Goal: Task Accomplishment & Management: Manage account settings

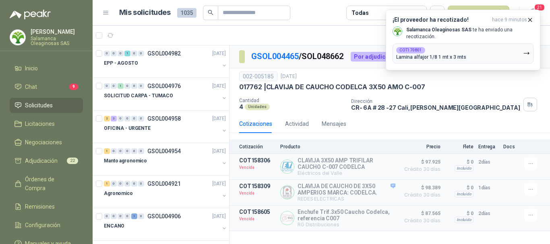
scroll to position [1846, 0]
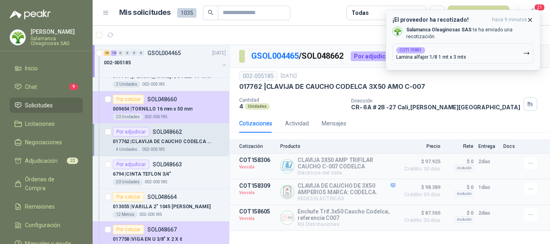
click at [533, 21] on icon "button" at bounding box center [530, 20] width 7 height 7
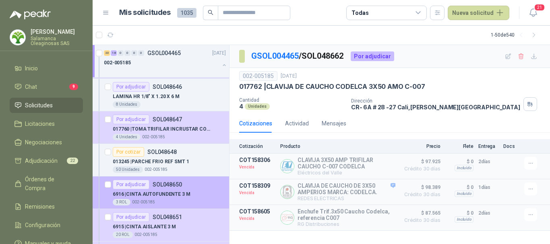
scroll to position [1394, 0]
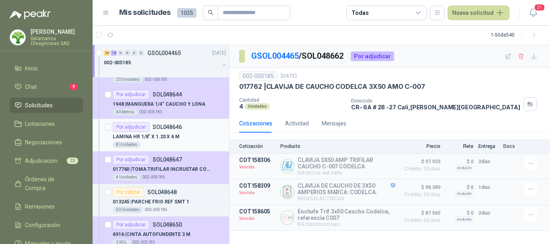
click at [180, 143] on div "8 Unidades" at bounding box center [169, 145] width 113 height 6
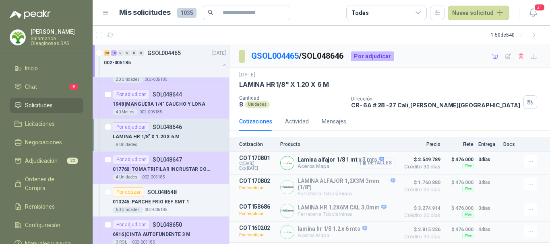
click at [375, 166] on button "Detalles" at bounding box center [377, 163] width 38 height 11
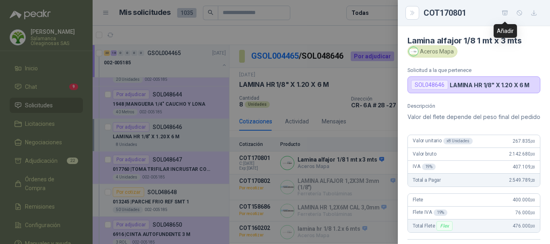
click at [505, 12] on icon "button" at bounding box center [505, 12] width 6 height 4
click at [350, 33] on div at bounding box center [275, 122] width 550 height 244
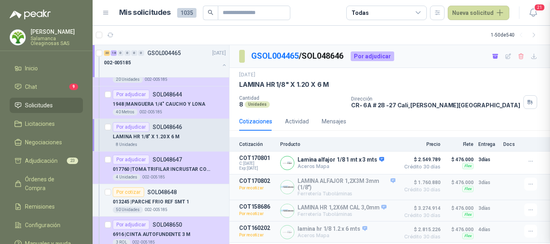
scroll to position [186, 0]
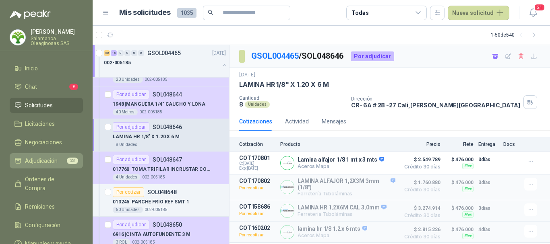
click at [57, 161] on span "Adjudicación" at bounding box center [41, 161] width 33 height 9
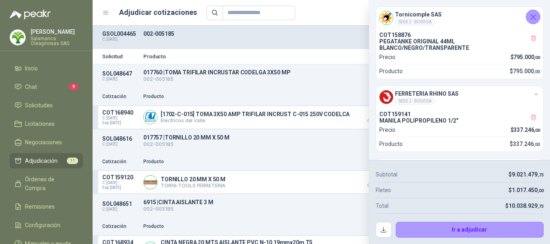
click at [344, 8] on div "Precio 11" at bounding box center [358, 13] width 303 height 14
click at [534, 14] on icon "Cerrar" at bounding box center [533, 17] width 10 height 10
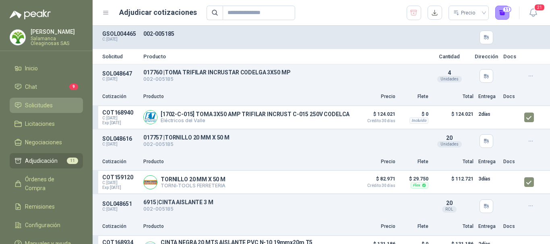
click at [35, 103] on span "Solicitudes" at bounding box center [39, 105] width 28 height 9
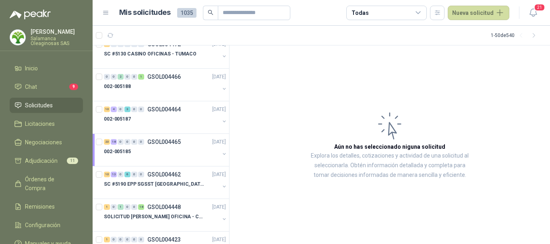
scroll to position [806, 0]
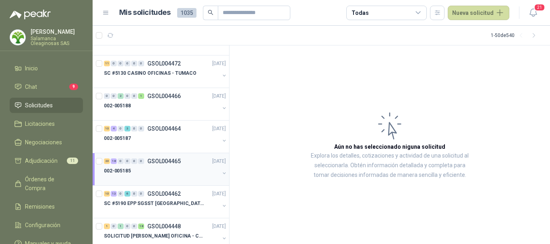
click at [188, 174] on div "002-005185" at bounding box center [162, 171] width 116 height 10
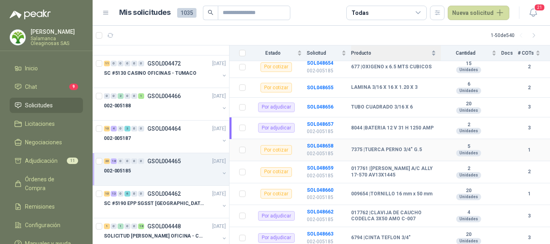
scroll to position [644, 0]
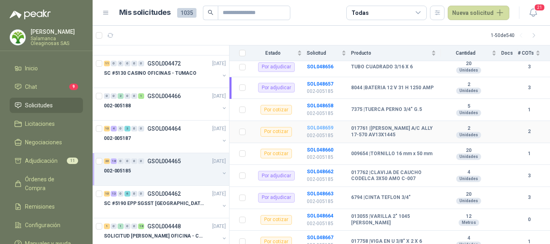
click at [317, 125] on b "SOL048659" at bounding box center [320, 128] width 27 height 6
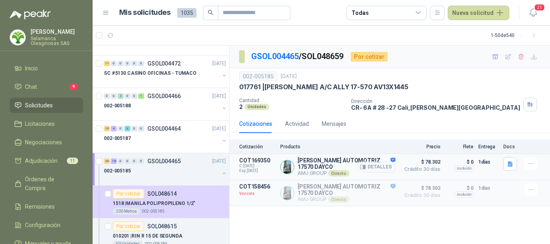
click at [380, 167] on button "Detalles" at bounding box center [377, 167] width 38 height 11
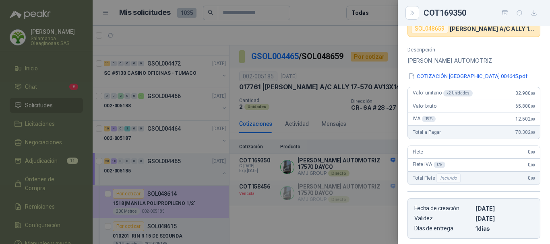
scroll to position [33, 0]
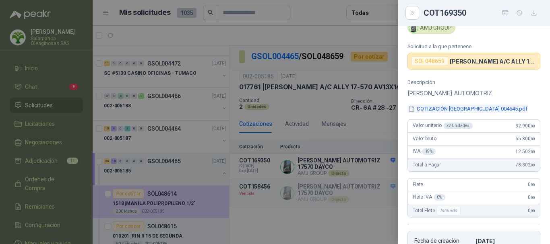
click at [480, 110] on button "COTIZACIÓN SALAMANCA 004645.pdf" at bounding box center [468, 109] width 121 height 8
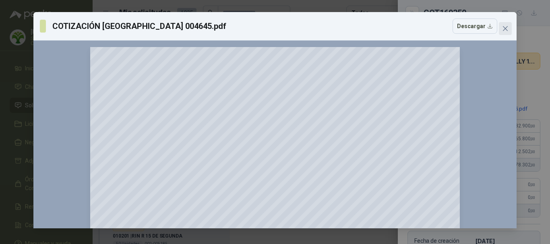
click at [504, 29] on icon "close" at bounding box center [505, 28] width 6 height 6
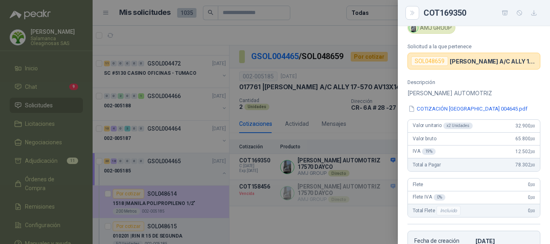
click at [334, 14] on div at bounding box center [275, 122] width 550 height 244
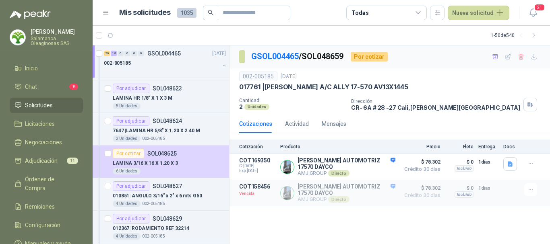
scroll to position [1087, 0]
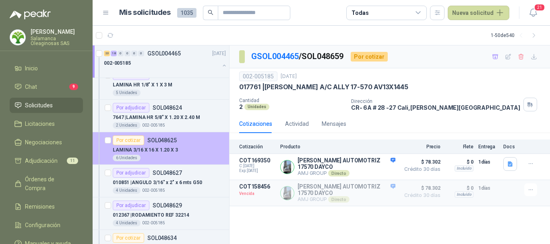
click at [189, 157] on div "6 Unidades" at bounding box center [169, 158] width 113 height 6
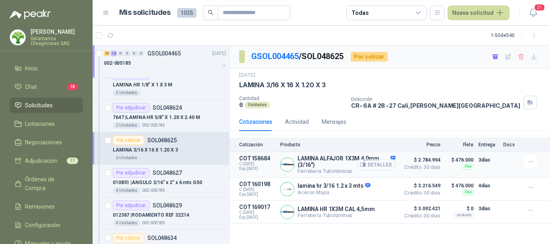
click at [382, 165] on button "Detalles" at bounding box center [377, 164] width 38 height 11
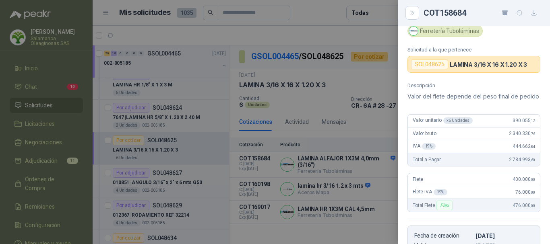
scroll to position [30, 0]
click at [307, 13] on div at bounding box center [275, 122] width 550 height 244
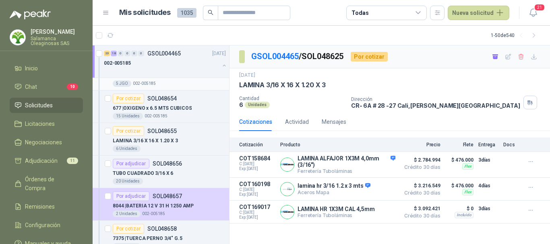
scroll to position [1692, 0]
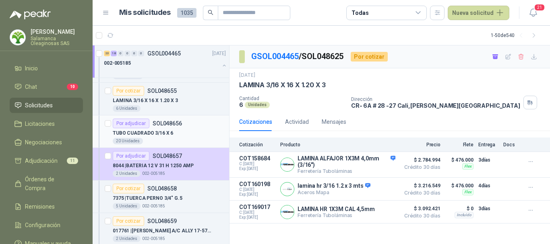
click at [181, 133] on div "TUBO CUADRADO 3/16 X 6" at bounding box center [169, 133] width 113 height 10
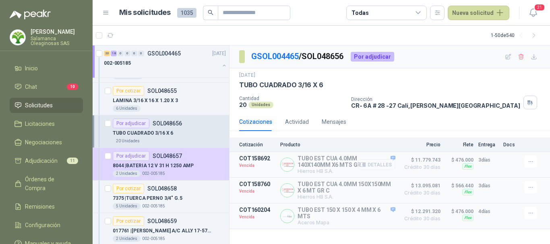
click at [387, 164] on button "Detalles" at bounding box center [377, 164] width 38 height 11
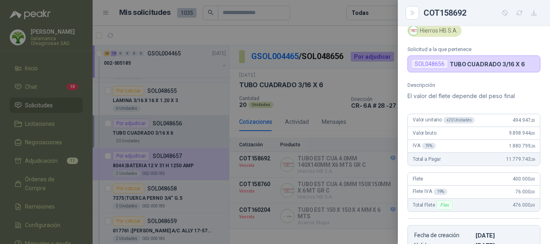
scroll to position [21, 0]
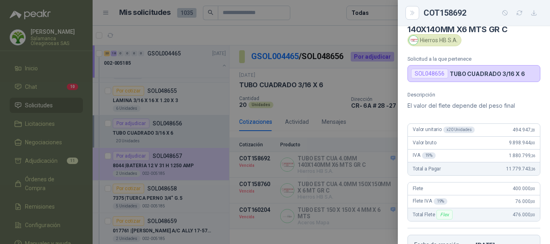
click at [324, 14] on div at bounding box center [275, 122] width 550 height 244
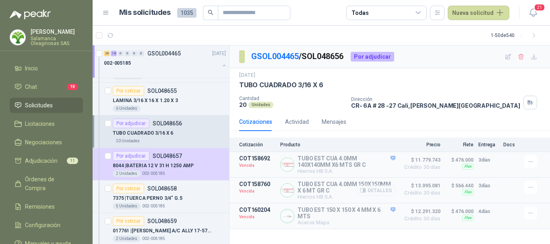
click at [378, 192] on button "Detalles" at bounding box center [377, 190] width 38 height 11
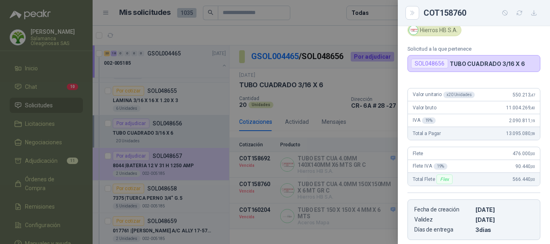
scroll to position [0, 0]
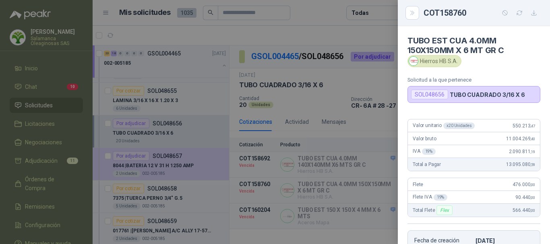
click at [326, 32] on div at bounding box center [275, 122] width 550 height 244
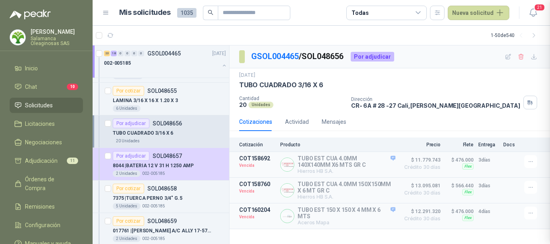
scroll to position [161, 0]
click at [377, 220] on button "Detalles" at bounding box center [377, 216] width 38 height 11
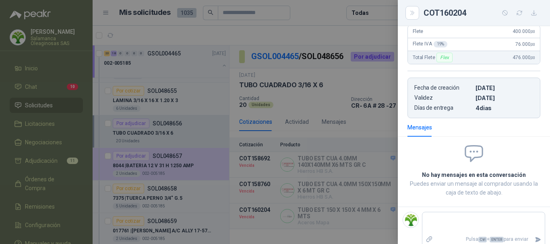
scroll to position [186, 0]
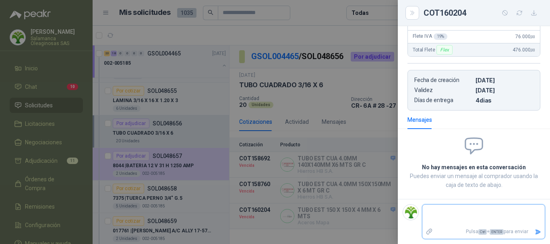
click at [489, 216] on textarea at bounding box center [483, 216] width 122 height 19
type textarea "*"
type textarea "**"
type textarea "***"
type textarea "****"
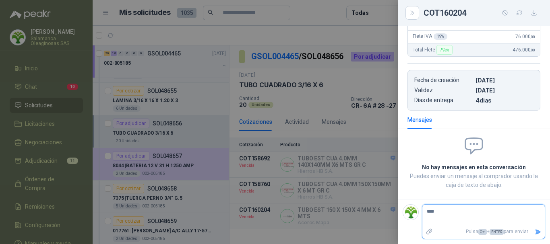
type textarea "*****"
type textarea "******"
type textarea "*******"
type textarea "********"
type textarea "*********"
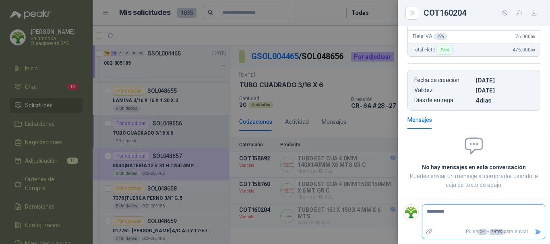
type textarea "**********"
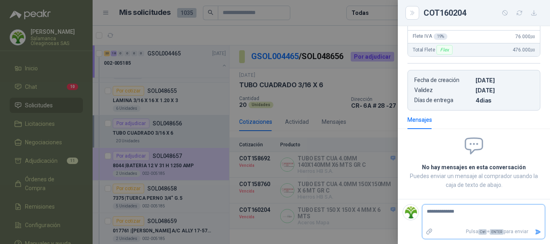
type textarea "**********"
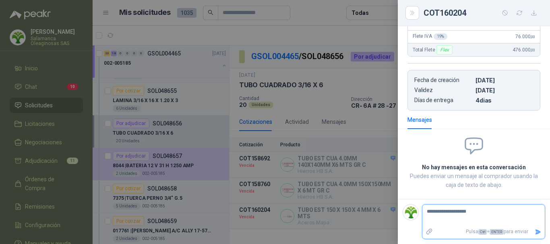
type textarea "**********"
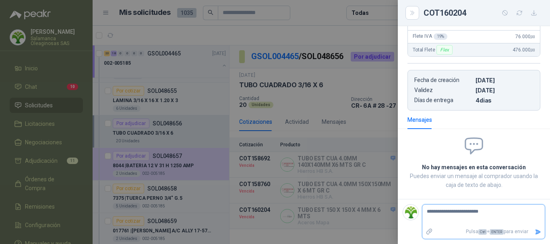
type textarea "**********"
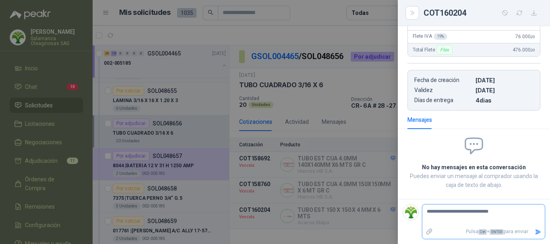
type textarea "**********"
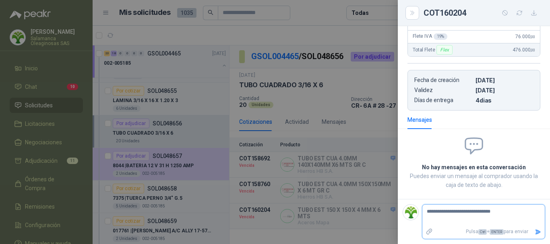
type textarea "**********"
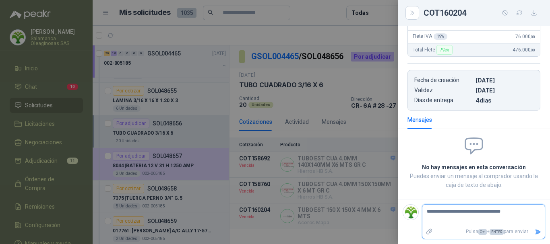
type textarea "**********"
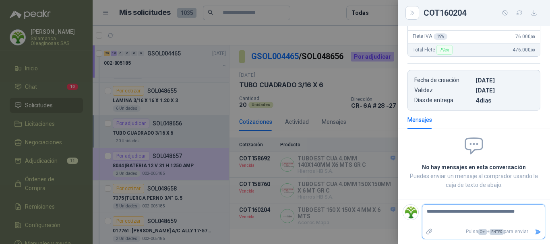
type textarea "**********"
click at [536, 232] on icon "Enviar" at bounding box center [539, 232] width 6 height 5
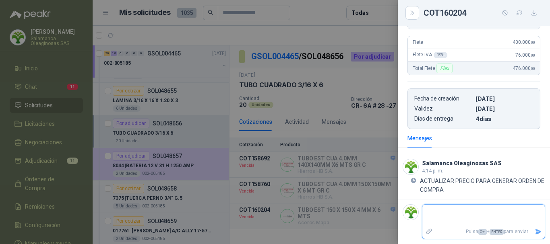
scroll to position [168, 0]
drag, startPoint x: 323, startPoint y: 10, endPoint x: 312, endPoint y: 19, distance: 13.8
click at [322, 10] on div at bounding box center [275, 122] width 550 height 244
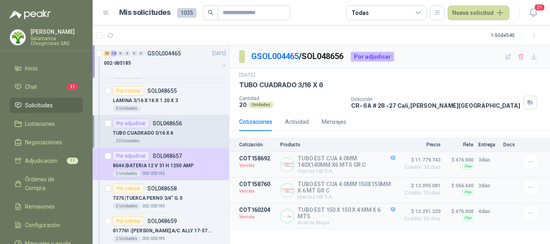
click at [172, 34] on article "1 - 50 de 540" at bounding box center [322, 35] width 458 height 19
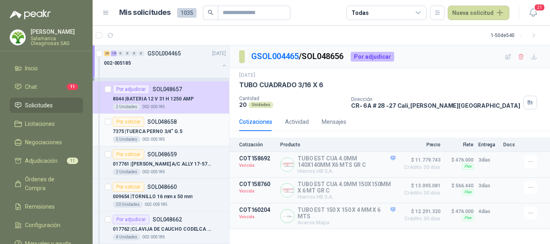
scroll to position [1772, 0]
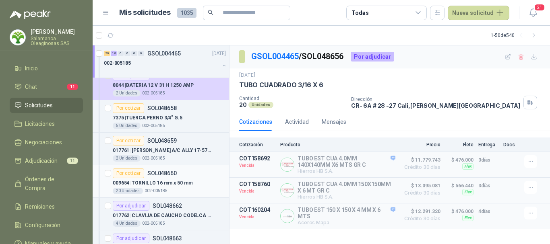
click at [197, 186] on div "009654 | TORNILLO 16 mm x 50 mm" at bounding box center [169, 183] width 113 height 10
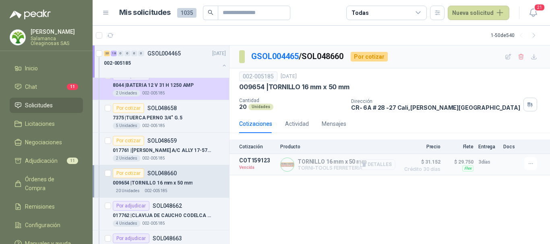
click at [391, 167] on button "Detalles" at bounding box center [377, 164] width 38 height 11
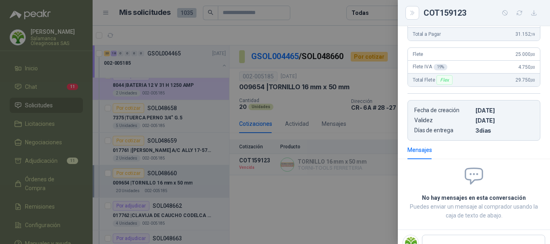
scroll to position [151, 0]
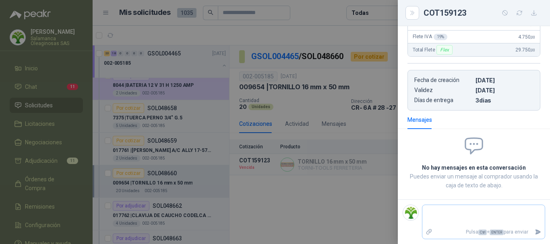
type textarea "*"
type textarea "**"
type textarea "***"
type textarea "****"
type textarea "******"
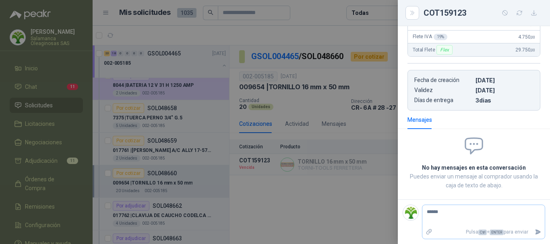
type textarea "*******"
type textarea "********"
type textarea "*********"
type textarea "**********"
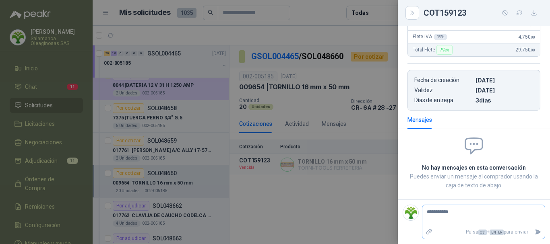
type textarea "**********"
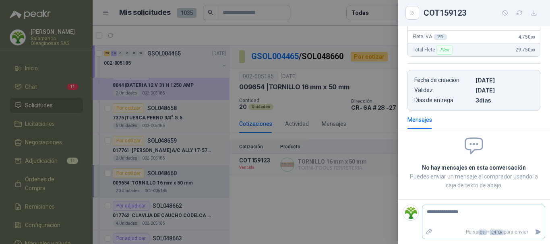
type textarea "**********"
click at [536, 232] on icon "Enviar" at bounding box center [539, 232] width 6 height 5
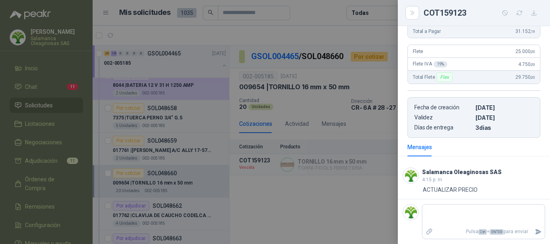
click at [314, 6] on div at bounding box center [275, 122] width 550 height 244
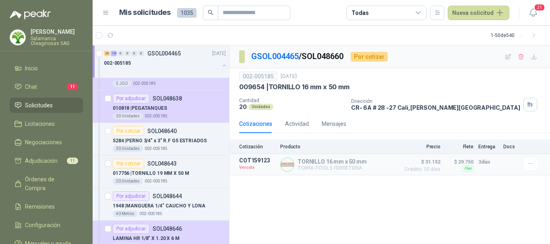
scroll to position [1289, 0]
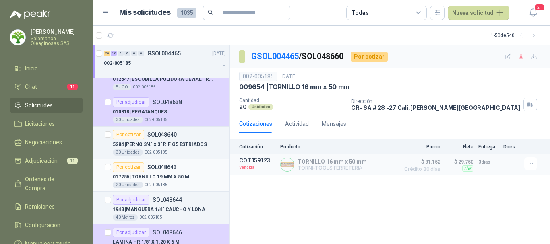
click at [199, 171] on div "Por cotizar SOL048643" at bounding box center [169, 168] width 113 height 10
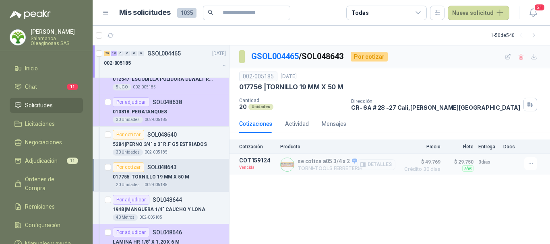
click at [383, 165] on button "Detalles" at bounding box center [377, 164] width 38 height 11
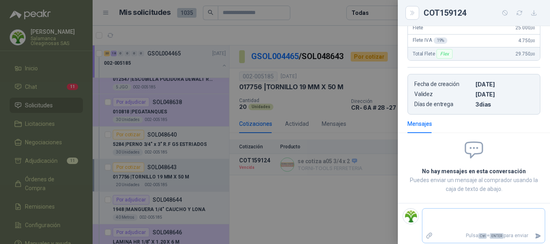
scroll to position [176, 0]
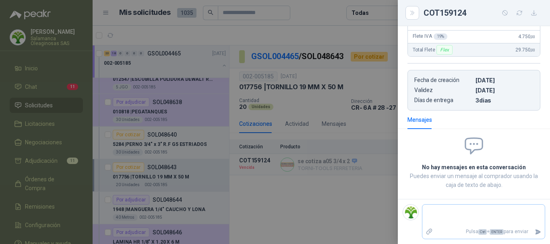
click at [465, 213] on textarea at bounding box center [483, 216] width 122 height 19
type textarea "*"
type textarea "**"
type textarea "****"
type textarea "******"
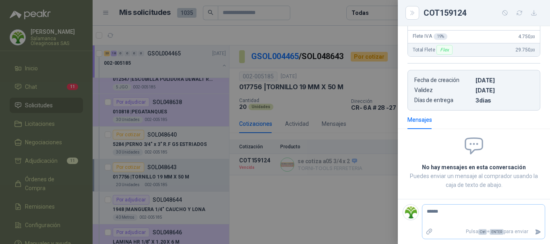
type textarea "*******"
type textarea "********"
type textarea "*********"
type textarea "**********"
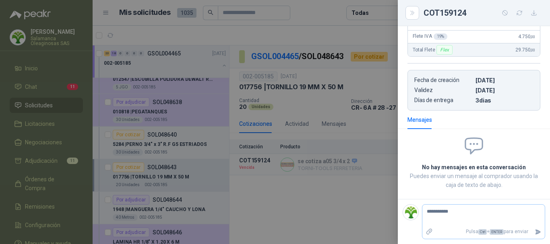
type textarea "**********"
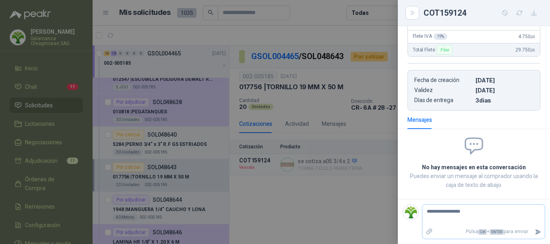
type textarea "**********"
click at [536, 233] on icon "Enviar" at bounding box center [539, 232] width 6 height 5
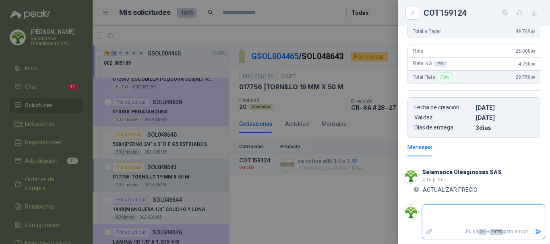
scroll to position [149, 0]
click at [312, 29] on div at bounding box center [275, 122] width 550 height 244
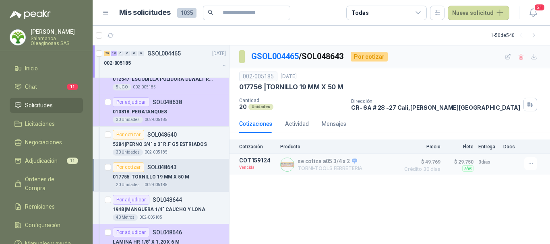
click at [196, 30] on article "1 - 50 de 540" at bounding box center [322, 35] width 458 height 19
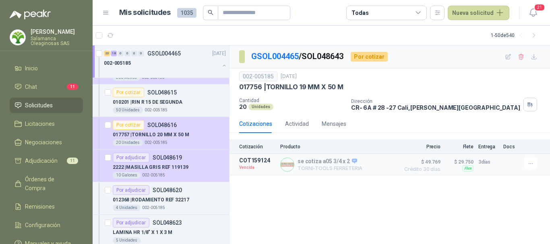
scroll to position [926, 0]
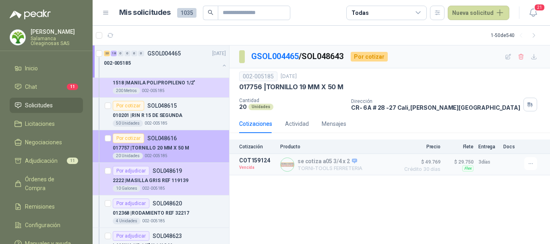
click at [201, 148] on div "017757 | TORNILLO 20 MM X 50 M" at bounding box center [169, 148] width 113 height 10
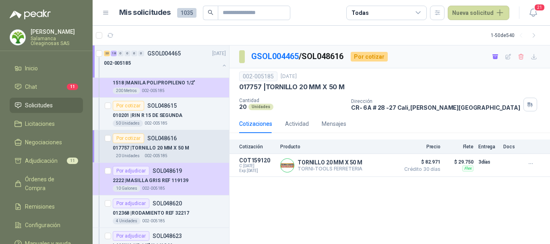
click at [208, 35] on article "1 - 50 de 540" at bounding box center [322, 35] width 458 height 19
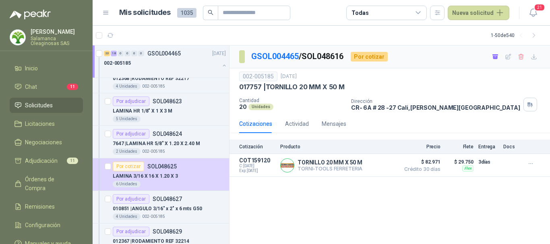
scroll to position [1047, 0]
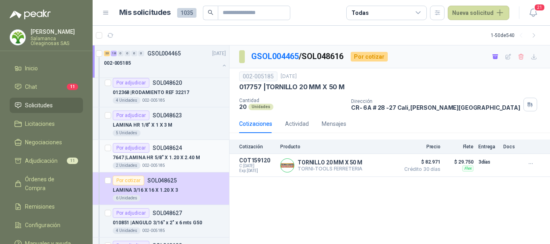
click at [204, 151] on div "Por adjudicar SOL048624" at bounding box center [169, 148] width 113 height 10
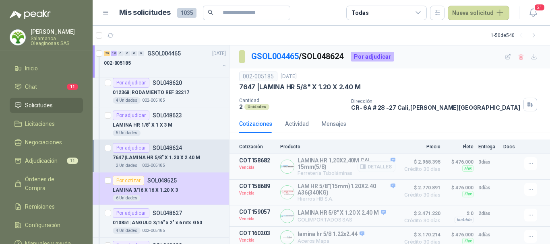
scroll to position [6, 0]
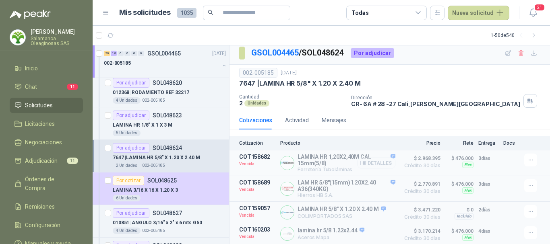
click at [373, 162] on button "Detalles" at bounding box center [377, 163] width 38 height 11
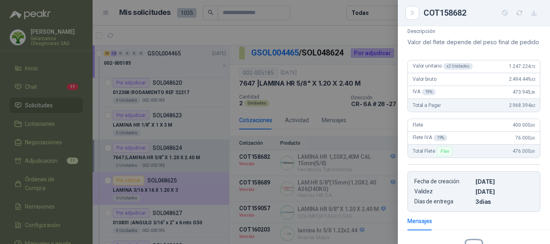
scroll to position [31, 0]
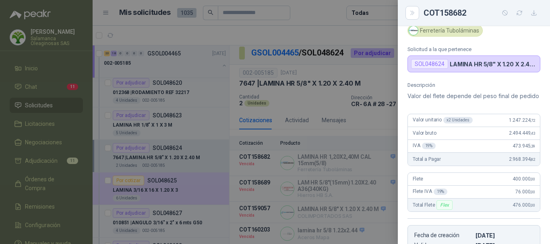
click at [320, 29] on div at bounding box center [275, 122] width 550 height 244
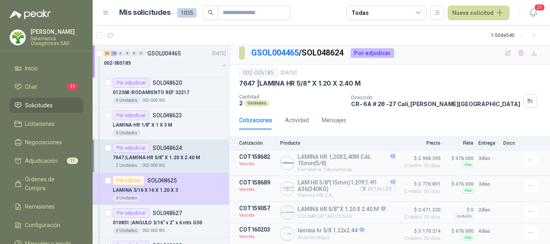
click at [380, 188] on button "Detalles" at bounding box center [377, 189] width 38 height 11
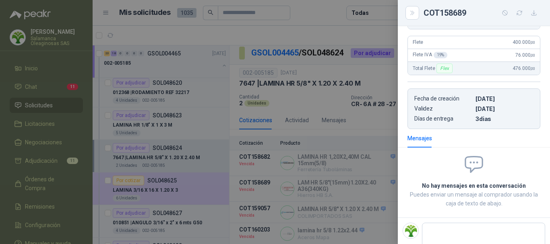
scroll to position [186, 0]
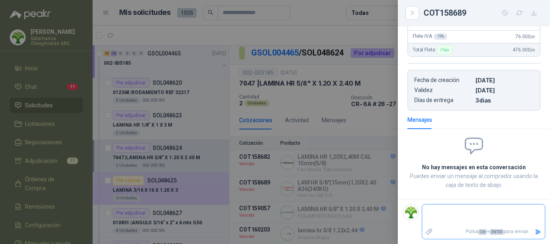
click at [469, 209] on textarea at bounding box center [483, 216] width 122 height 19
type textarea "*"
type textarea "**"
type textarea "***"
type textarea "*****"
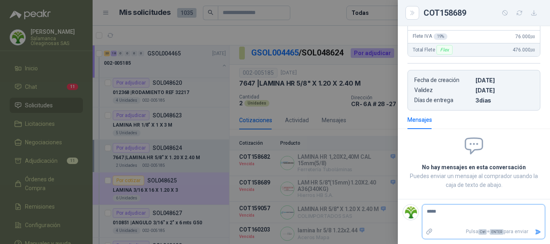
type textarea "*****"
type textarea "*******"
type textarea "********"
type textarea "*********"
type textarea "**********"
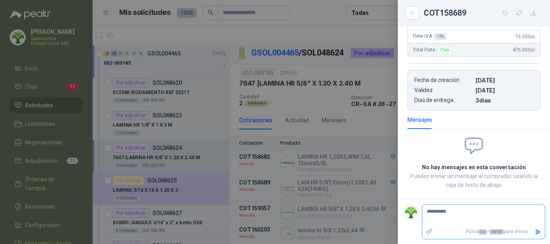
type textarea "**********"
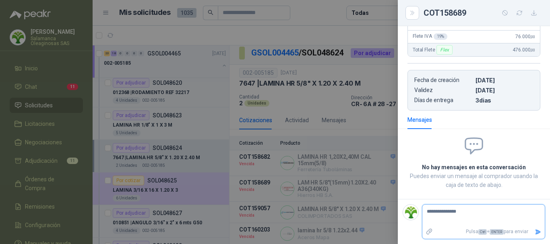
type textarea "**********"
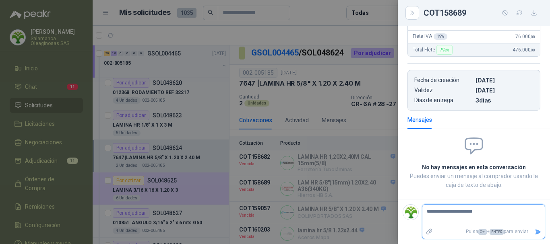
click at [536, 233] on icon "Enviar" at bounding box center [539, 232] width 6 height 5
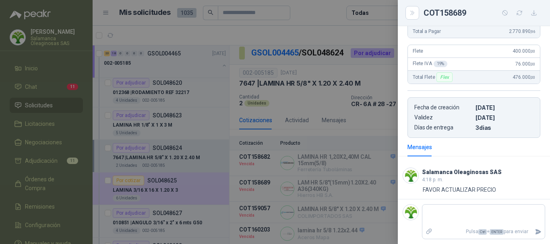
click at [326, 13] on div at bounding box center [275, 122] width 550 height 244
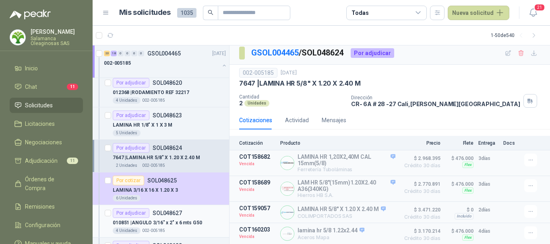
scroll to position [1087, 0]
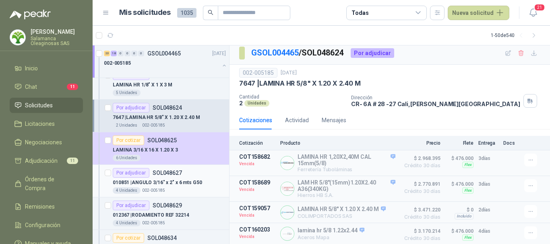
click at [205, 186] on div "010851 | ANGULO 3/16" x 2" x 6 mts G50" at bounding box center [169, 183] width 113 height 10
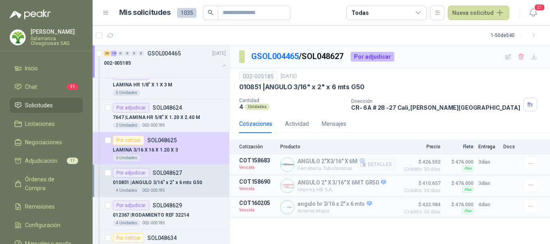
click at [381, 165] on button "Detalles" at bounding box center [377, 164] width 38 height 11
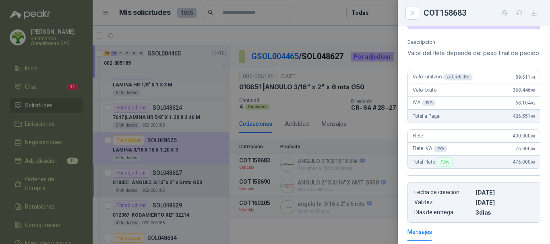
scroll to position [61, 0]
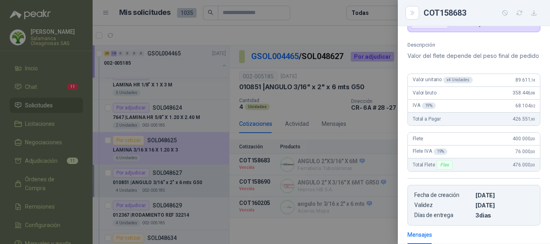
click at [297, 32] on div at bounding box center [275, 122] width 550 height 244
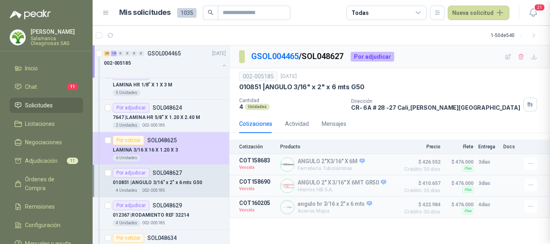
scroll to position [186, 0]
click at [376, 186] on button "Detalles" at bounding box center [377, 186] width 38 height 11
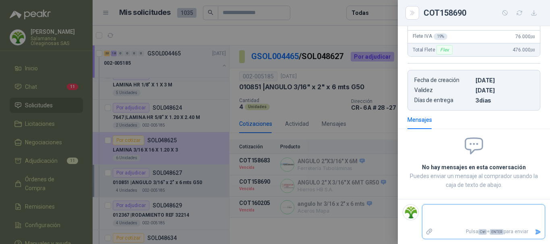
click at [463, 211] on textarea at bounding box center [483, 216] width 122 height 19
click at [536, 234] on icon "Enviar" at bounding box center [539, 232] width 6 height 5
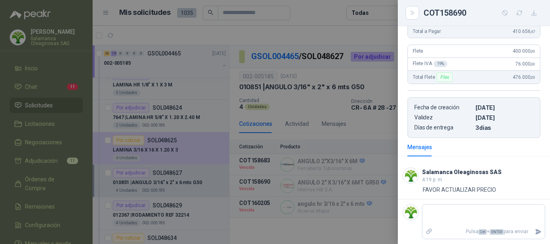
click at [315, 11] on div at bounding box center [275, 122] width 550 height 244
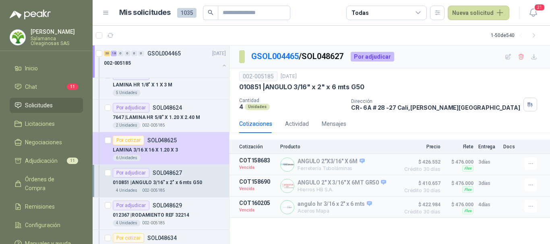
click at [317, 14] on article "Mis solicitudes 1035 Todas Nueva solicitud" at bounding box center [314, 13] width 391 height 14
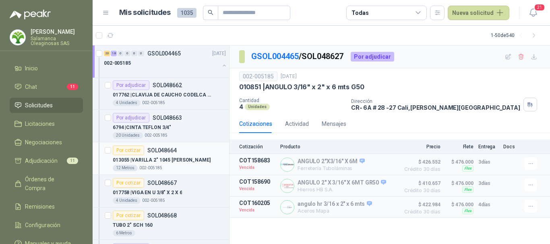
scroll to position [1933, 0]
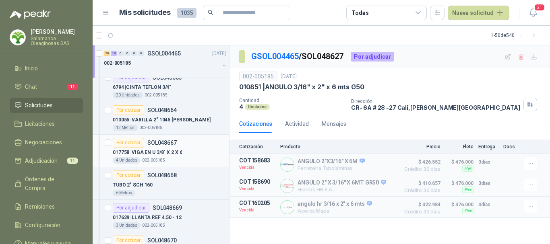
click at [187, 153] on div "017758 | VIGA EN U 3/8" X 2 X 6" at bounding box center [169, 153] width 113 height 10
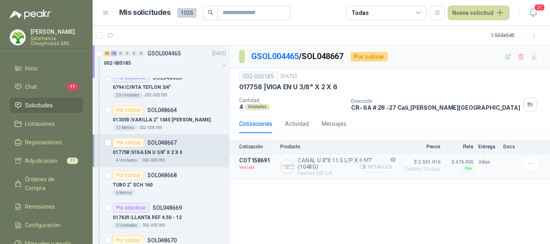
click at [383, 168] on button "Detalles" at bounding box center [377, 167] width 38 height 11
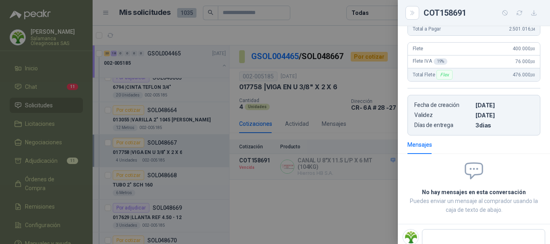
scroll to position [186, 0]
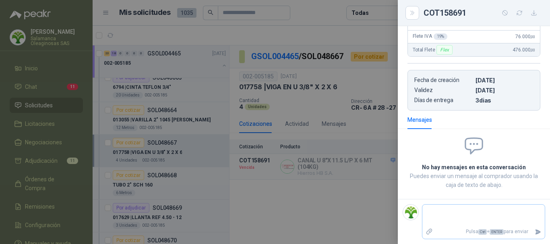
click at [467, 211] on textarea at bounding box center [483, 216] width 122 height 19
click at [535, 234] on icon "Enviar" at bounding box center [538, 232] width 7 height 7
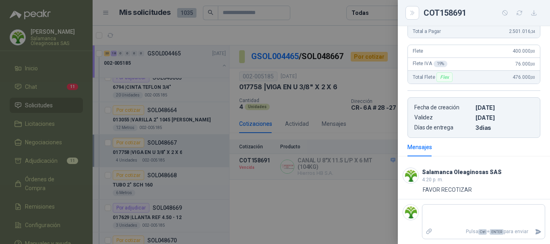
click at [323, 8] on div at bounding box center [275, 122] width 550 height 244
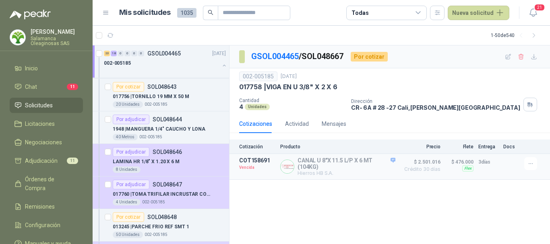
scroll to position [1410, 0]
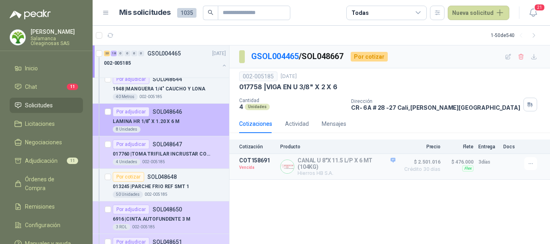
click at [201, 124] on div "LAMINA HR 1/8" X 1.20 X 6 M" at bounding box center [169, 122] width 113 height 10
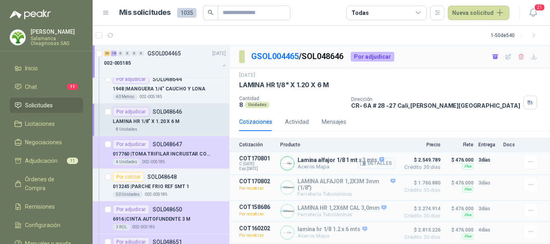
click at [376, 164] on button "Detalles" at bounding box center [377, 163] width 38 height 11
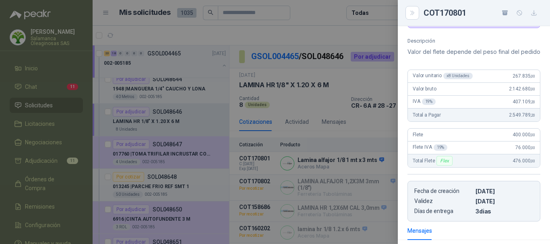
scroll to position [61, 0]
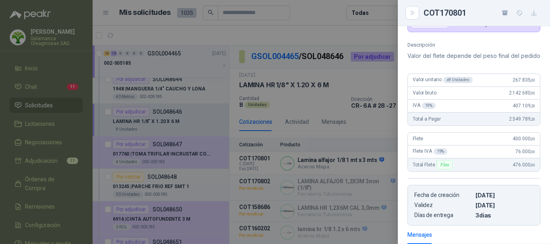
click at [318, 10] on div at bounding box center [275, 122] width 550 height 244
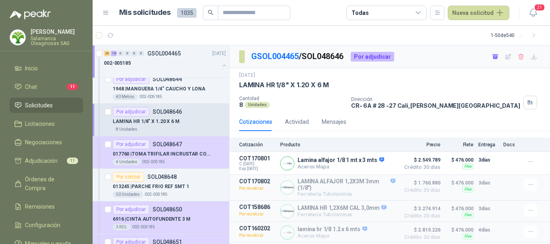
click at [186, 33] on article "1 - 50 de 540" at bounding box center [322, 35] width 458 height 19
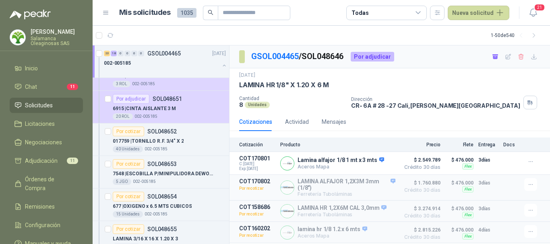
scroll to position [1571, 0]
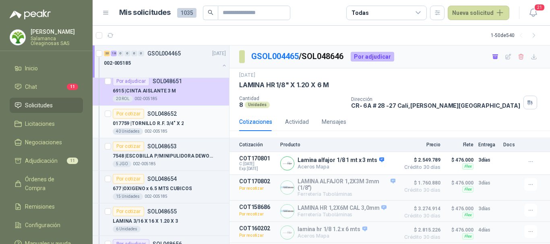
click at [205, 118] on div "Por cotizar SOL048652" at bounding box center [169, 114] width 113 height 10
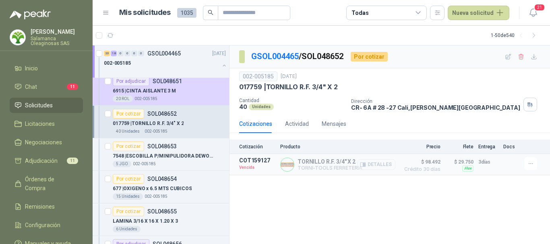
click at [385, 164] on button "Detalles" at bounding box center [377, 164] width 38 height 11
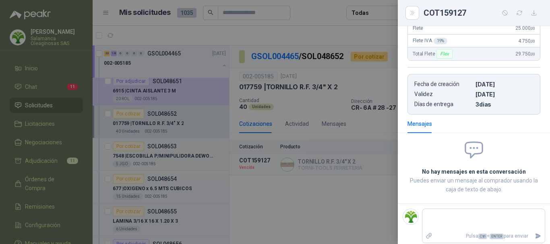
scroll to position [151, 0]
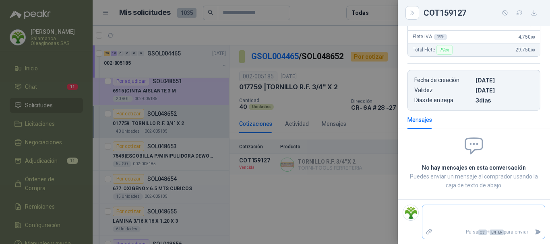
click at [476, 215] on textarea at bounding box center [483, 216] width 122 height 19
click at [535, 232] on icon "Enviar" at bounding box center [538, 232] width 7 height 7
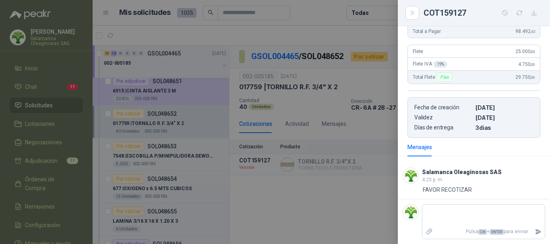
click at [329, 14] on div at bounding box center [275, 122] width 550 height 244
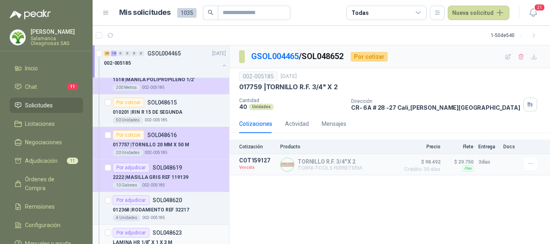
scroll to position [886, 0]
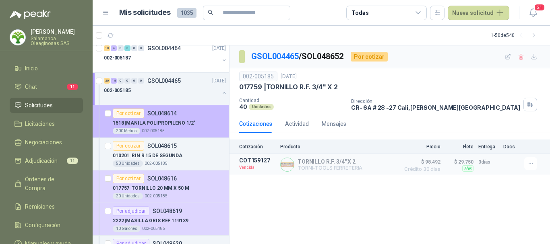
click at [191, 127] on p "1518 | MANILA POLIPROPILENO 1/2"" at bounding box center [154, 124] width 83 height 8
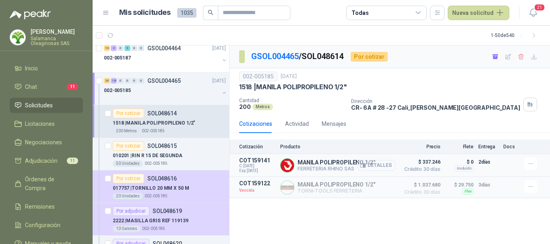
click at [381, 166] on button "Detalles" at bounding box center [377, 165] width 38 height 11
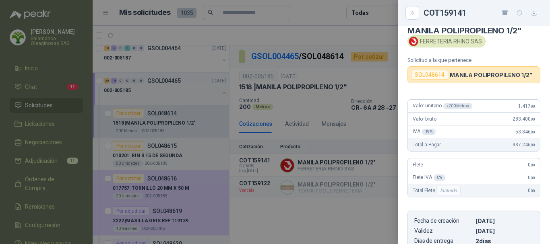
scroll to position [8, 0]
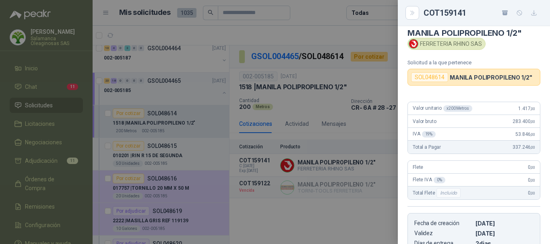
click at [334, 29] on div at bounding box center [275, 122] width 550 height 244
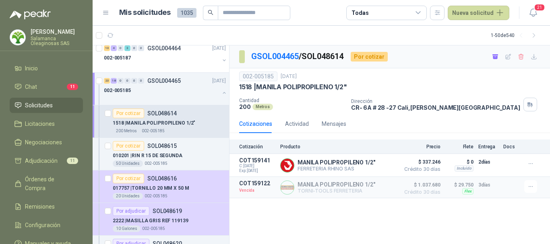
click at [322, 6] on article "Mis solicitudes 1035 Todas Nueva solicitud" at bounding box center [314, 13] width 391 height 14
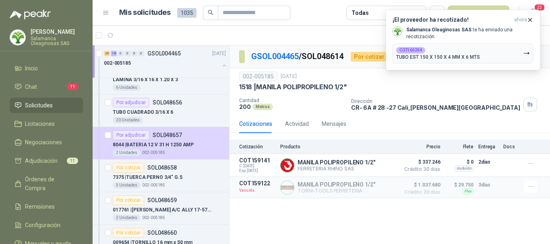
scroll to position [1732, 0]
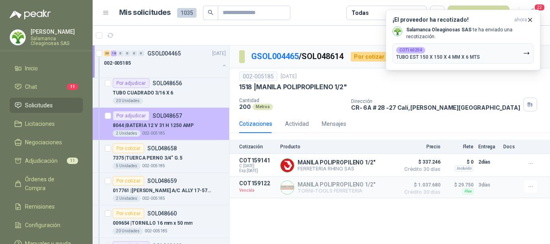
click at [204, 125] on div "8044 | BATERIA 12 V 31 H 1250 AMP" at bounding box center [169, 126] width 113 height 10
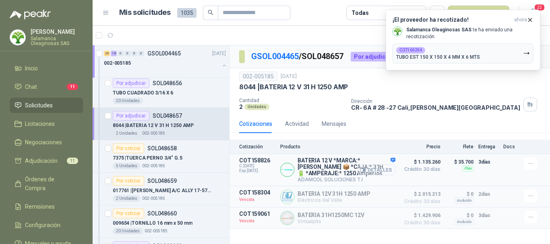
click at [385, 170] on button "Detalles" at bounding box center [377, 170] width 38 height 11
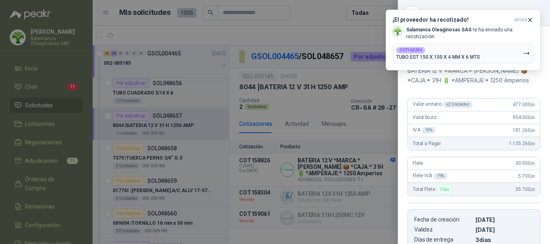
scroll to position [22, 0]
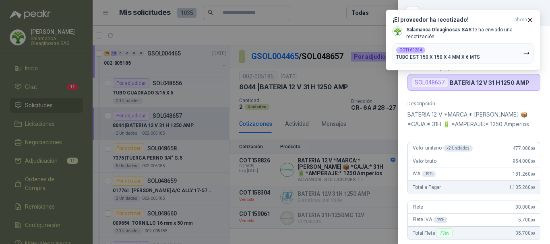
click at [314, 29] on div at bounding box center [275, 122] width 550 height 244
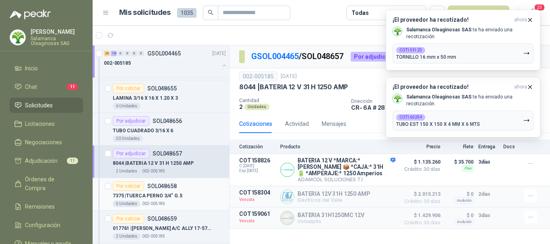
scroll to position [1692, 0]
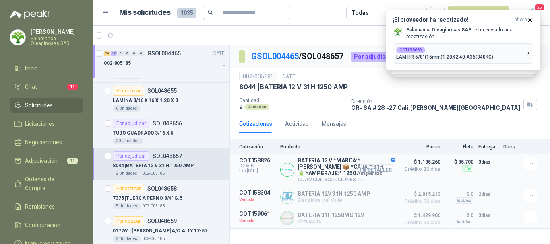
click at [378, 170] on button "Detalles" at bounding box center [377, 170] width 38 height 11
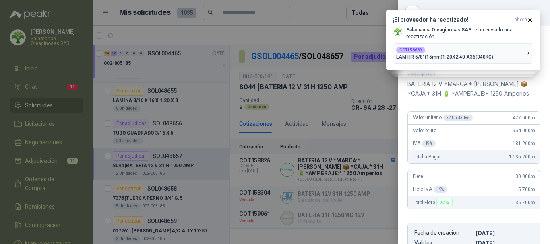
scroll to position [26, 0]
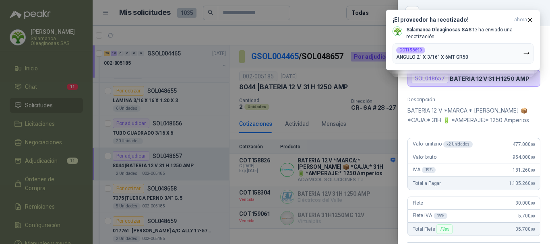
click at [306, 30] on div at bounding box center [275, 122] width 550 height 244
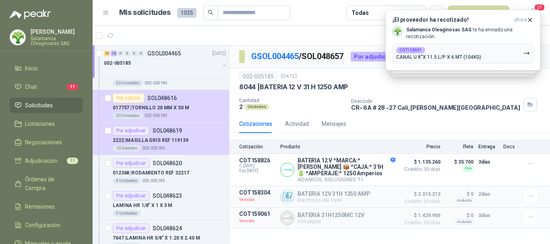
scroll to position [926, 0]
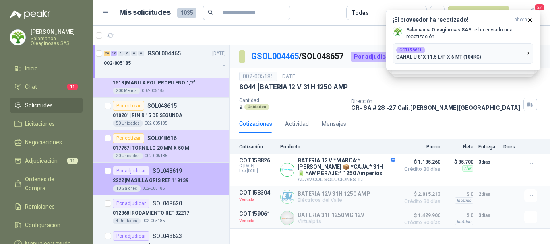
click at [196, 176] on div "2222 | MASILLA GRIS REF 119139" at bounding box center [169, 181] width 113 height 10
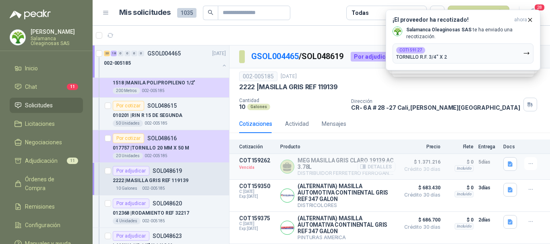
click at [375, 167] on button "Detalles" at bounding box center [377, 167] width 38 height 11
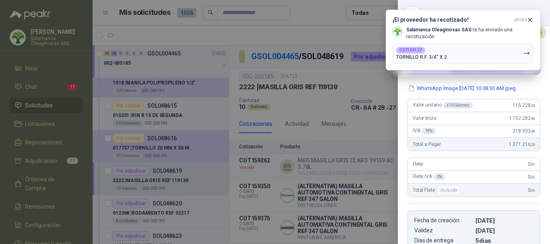
scroll to position [17, 0]
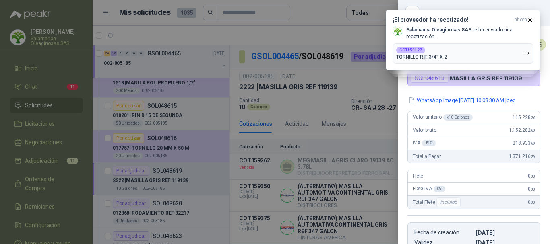
click at [292, 35] on div at bounding box center [275, 122] width 550 height 244
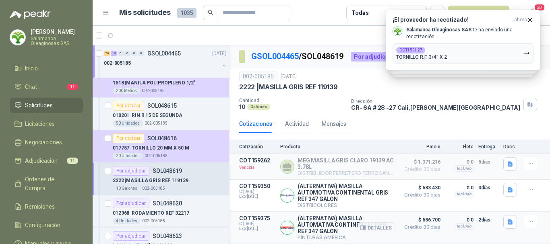
scroll to position [3, 0]
click at [379, 194] on button "Detalles" at bounding box center [377, 196] width 38 height 11
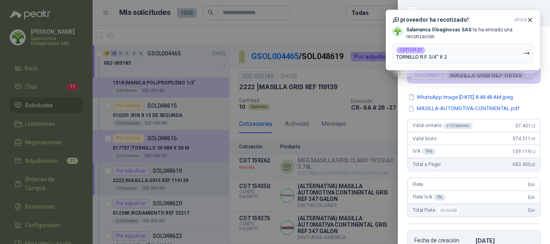
scroll to position [0, 0]
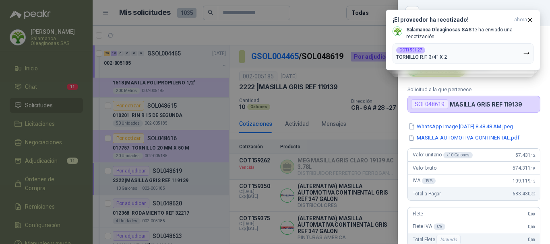
drag, startPoint x: 327, startPoint y: 31, endPoint x: 326, endPoint y: 43, distance: 11.3
click at [326, 33] on div at bounding box center [275, 122] width 550 height 244
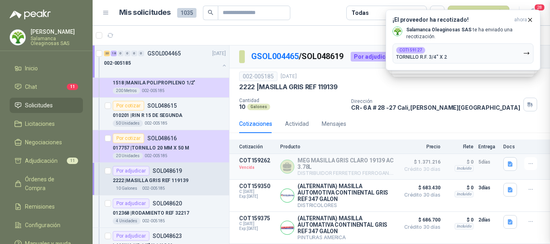
scroll to position [191, 0]
click at [380, 227] on button "Detalles" at bounding box center [377, 228] width 38 height 11
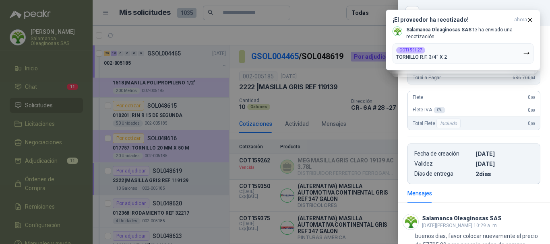
scroll to position [86, 0]
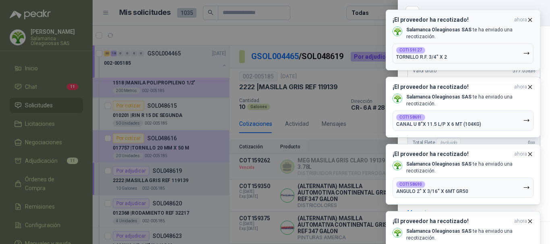
click at [533, 20] on icon "button" at bounding box center [530, 20] width 7 height 7
click at [532, 21] on icon "button" at bounding box center [530, 19] width 3 height 3
click at [531, 22] on icon "button" at bounding box center [530, 20] width 7 height 7
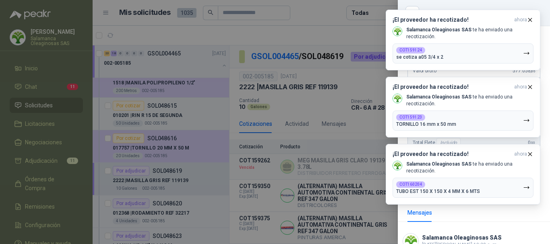
click at [531, 22] on icon "button" at bounding box center [530, 20] width 7 height 7
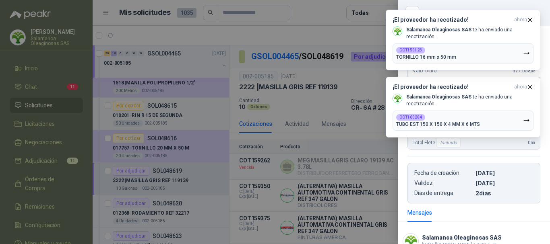
click at [531, 22] on icon "button" at bounding box center [530, 20] width 7 height 7
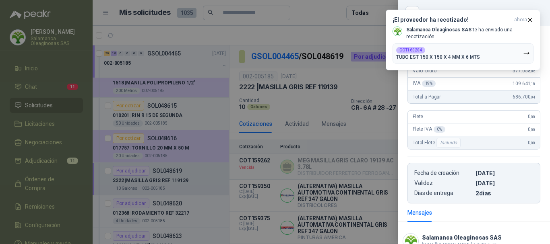
click at [531, 22] on icon "button" at bounding box center [530, 20] width 7 height 7
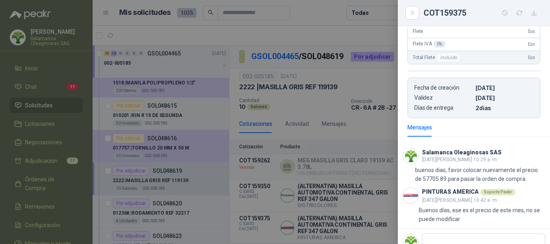
scroll to position [207, 0]
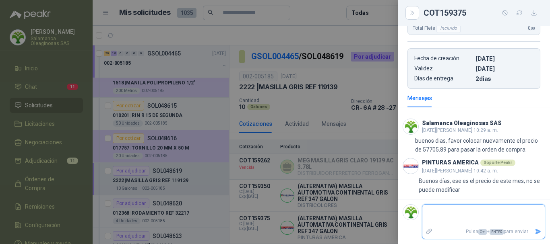
click at [470, 213] on textarea at bounding box center [483, 216] width 122 height 19
click at [535, 232] on icon "Enviar" at bounding box center [538, 232] width 7 height 7
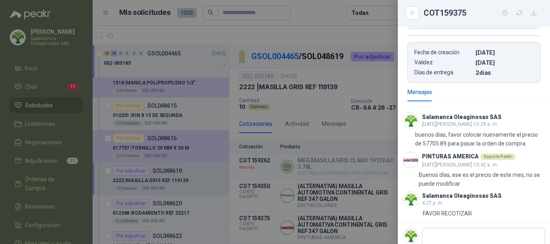
click at [321, 32] on div at bounding box center [275, 122] width 550 height 244
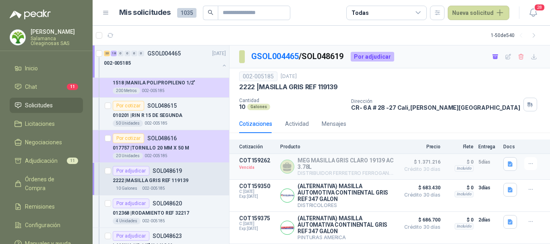
click at [185, 36] on article "1 - 50 de 540" at bounding box center [322, 35] width 458 height 19
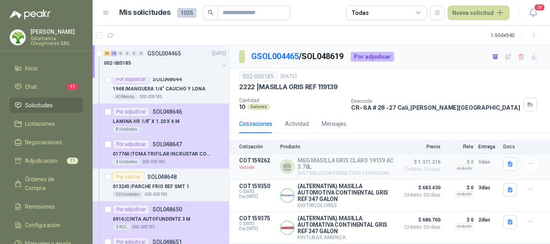
scroll to position [1450, 0]
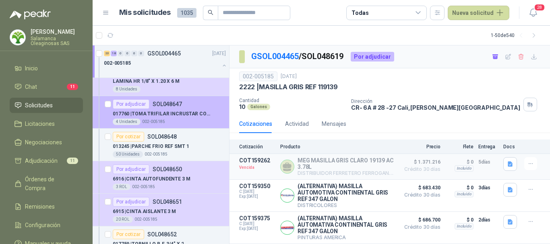
click at [182, 117] on p "017760 | TOMA TRIFILAR INCRUSTAR CODELGA 3X50 MP" at bounding box center [163, 114] width 100 height 8
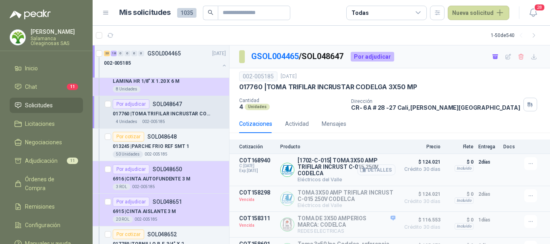
click at [375, 172] on button "Detalles" at bounding box center [377, 170] width 38 height 11
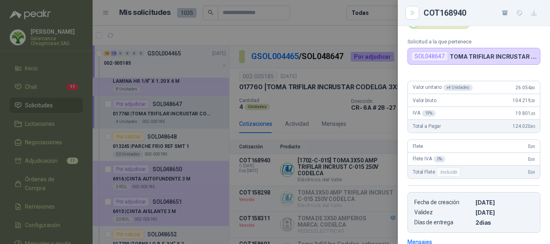
scroll to position [46, 0]
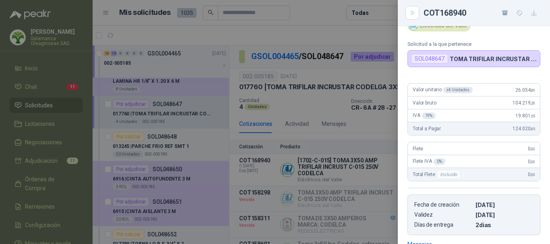
click at [330, 12] on div at bounding box center [275, 122] width 550 height 244
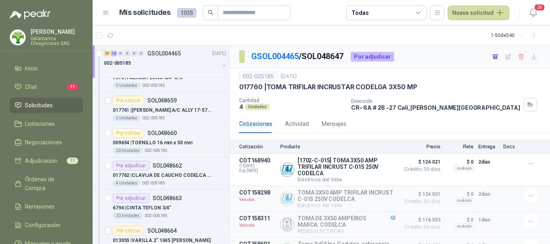
scroll to position [1853, 0]
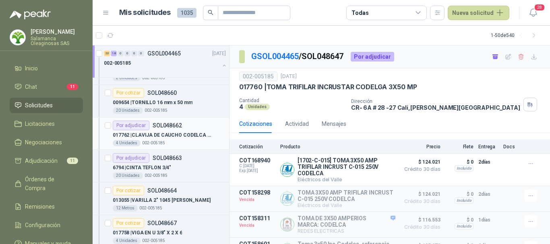
click at [193, 143] on div "4 Unidades 002-005185" at bounding box center [169, 143] width 113 height 6
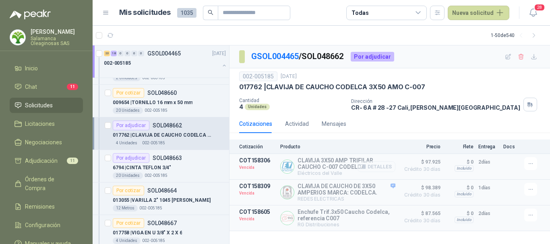
click at [385, 166] on button "Detalles" at bounding box center [377, 167] width 38 height 11
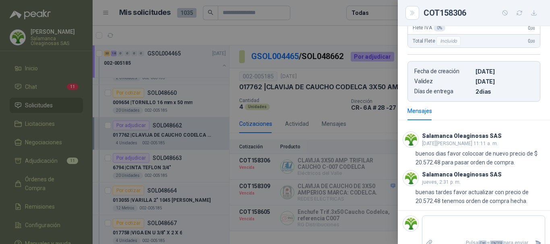
scroll to position [181, 0]
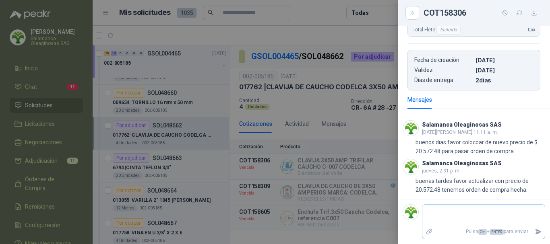
click at [461, 213] on textarea at bounding box center [483, 216] width 122 height 19
click at [536, 230] on icon "Enviar" at bounding box center [539, 232] width 6 height 5
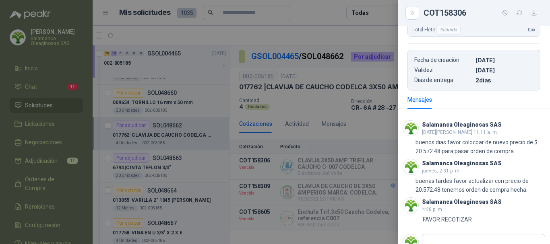
click at [308, 17] on div at bounding box center [275, 122] width 550 height 244
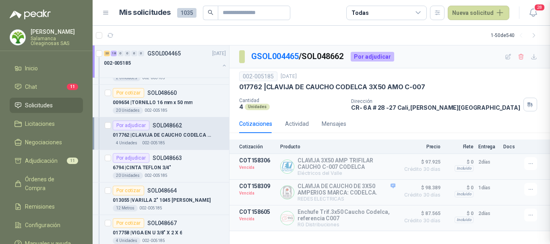
scroll to position [181, 0]
click at [286, 35] on article "1 - 50 de 540" at bounding box center [322, 35] width 458 height 19
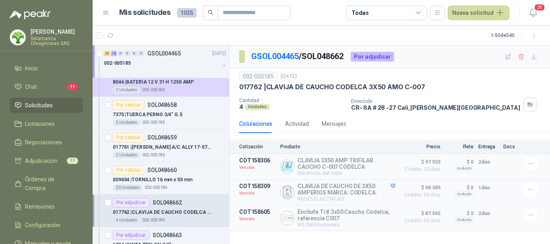
scroll to position [1772, 0]
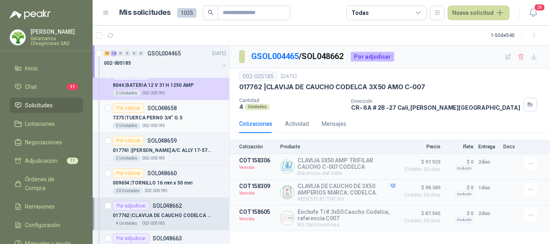
click at [195, 113] on div "7375 | TUERCA PERNO 3/4" G.5" at bounding box center [169, 118] width 113 height 10
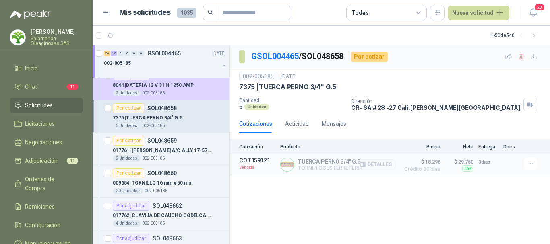
click at [385, 164] on button "Detalles" at bounding box center [377, 164] width 38 height 11
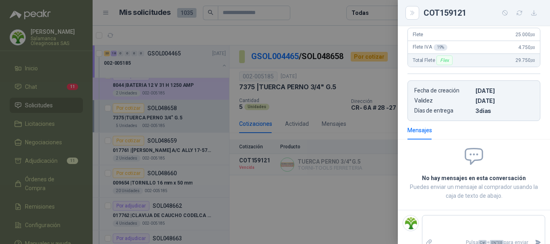
scroll to position [151, 0]
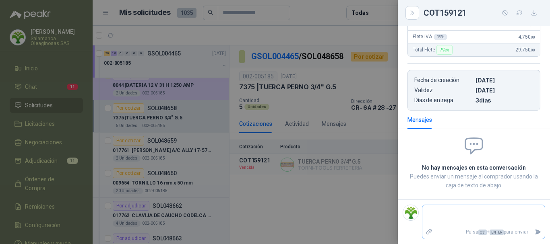
click at [467, 214] on textarea at bounding box center [483, 216] width 122 height 19
click at [535, 231] on icon "Enviar" at bounding box center [538, 232] width 7 height 7
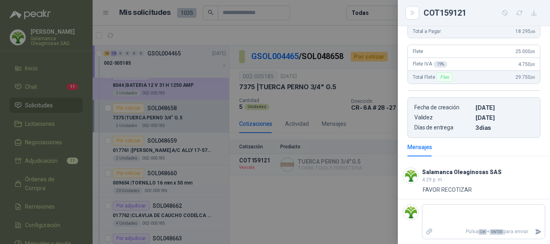
click at [296, 30] on div at bounding box center [275, 122] width 550 height 244
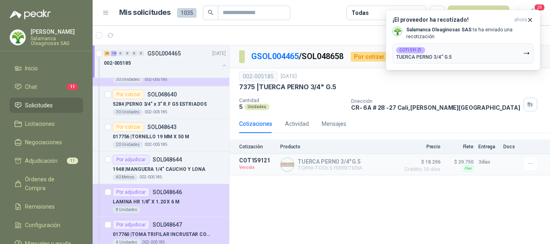
scroll to position [1289, 0]
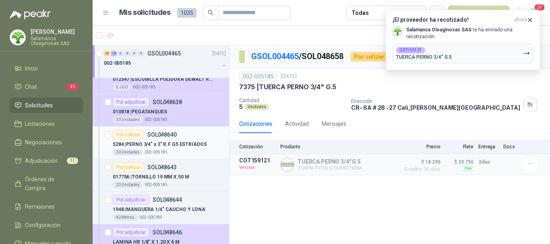
click at [207, 143] on div "5284 | PERNO 3/4" x 3" R.F G5 ESTRIADOS" at bounding box center [169, 145] width 113 height 10
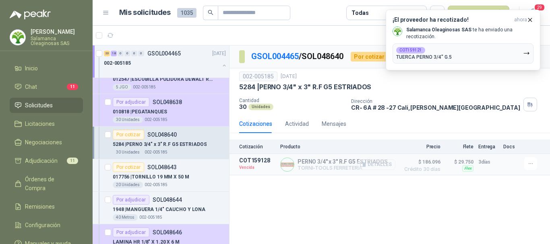
click at [381, 164] on button "Detalles" at bounding box center [377, 164] width 38 height 11
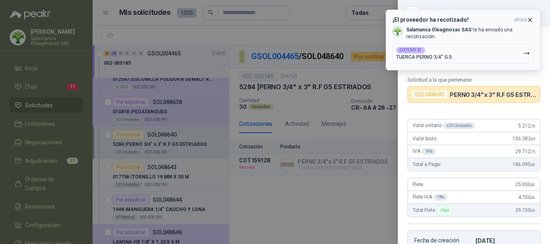
click at [532, 20] on icon "button" at bounding box center [530, 20] width 7 height 7
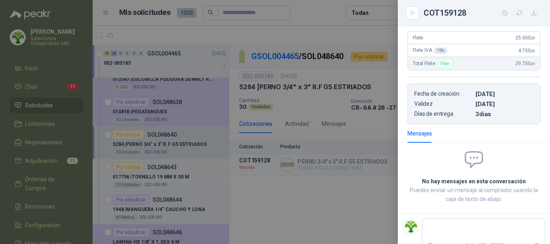
scroll to position [161, 0]
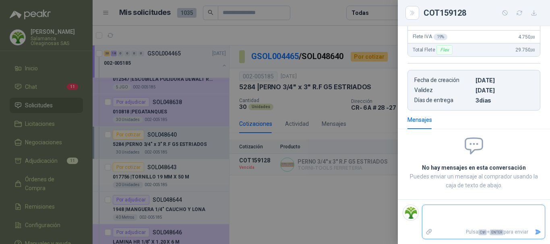
click at [451, 215] on textarea at bounding box center [483, 216] width 122 height 19
click at [535, 232] on icon "Enviar" at bounding box center [538, 232] width 7 height 7
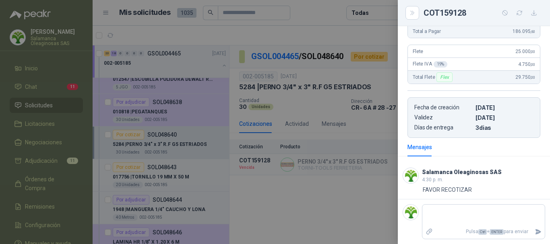
click at [325, 13] on div at bounding box center [275, 122] width 550 height 244
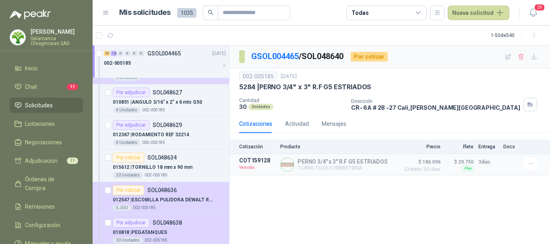
scroll to position [1128, 0]
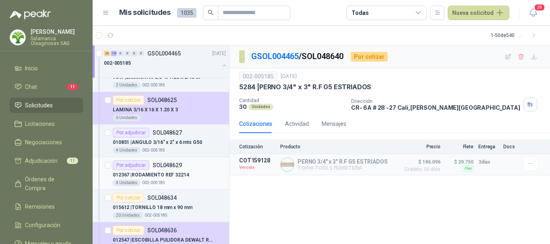
click at [200, 165] on div "Por adjudicar SOL048629" at bounding box center [169, 166] width 113 height 10
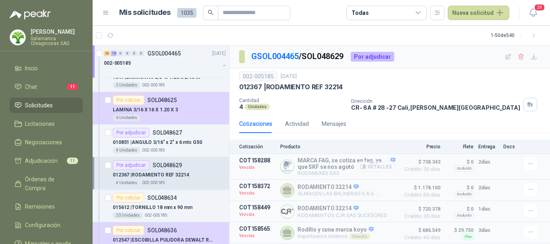
click at [379, 167] on button "Detalles" at bounding box center [377, 167] width 38 height 11
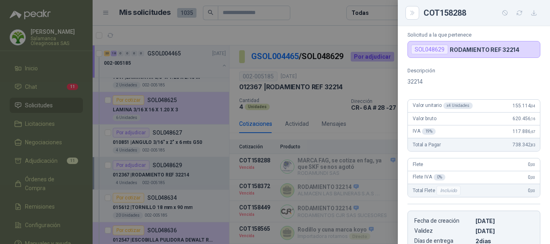
scroll to position [21, 0]
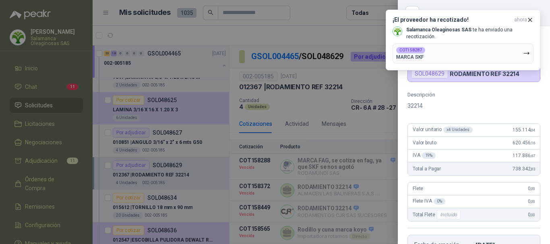
click at [323, 32] on div at bounding box center [275, 122] width 550 height 244
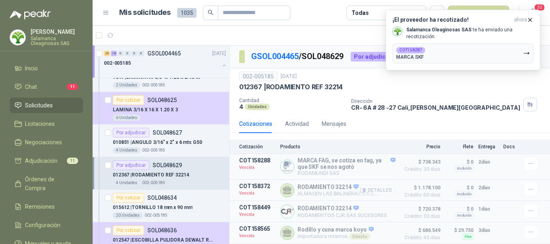
click at [377, 191] on button "Detalles" at bounding box center [377, 190] width 38 height 11
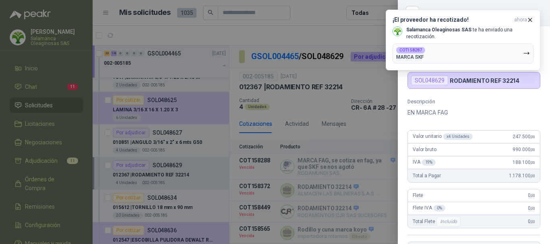
scroll to position [0, 0]
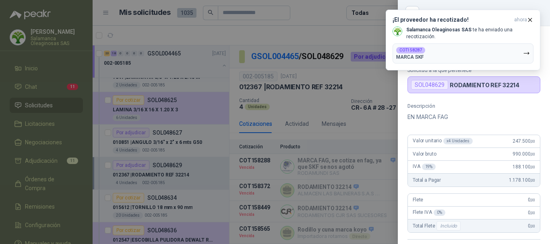
click at [325, 33] on div at bounding box center [275, 122] width 550 height 244
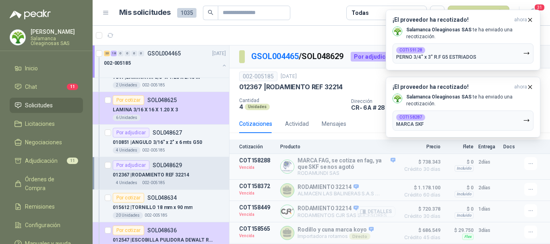
click at [373, 213] on button "Detalles" at bounding box center [377, 212] width 38 height 11
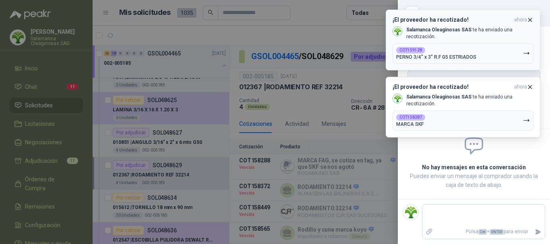
click at [529, 20] on icon "button" at bounding box center [530, 20] width 7 height 7
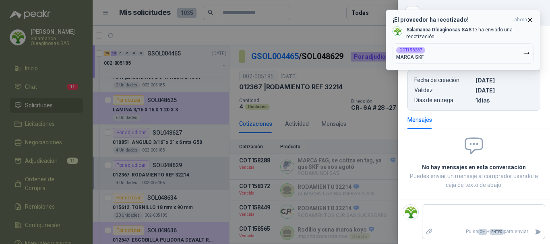
click at [529, 18] on icon "button" at bounding box center [530, 19] width 3 height 3
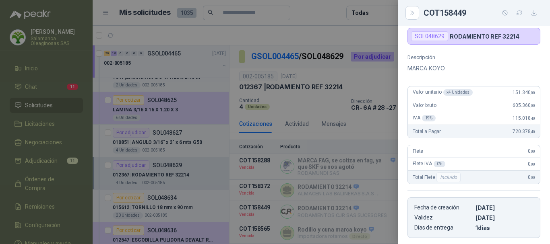
scroll to position [15, 0]
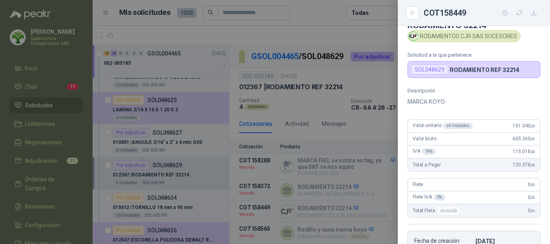
click at [371, 29] on div at bounding box center [275, 122] width 550 height 244
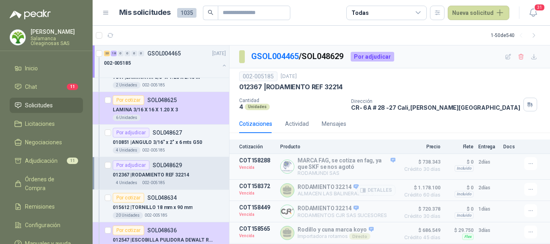
scroll to position [1, 0]
click at [383, 235] on button "Detalles" at bounding box center [377, 233] width 38 height 11
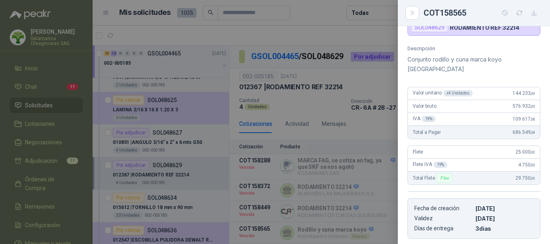
scroll to position [56, 0]
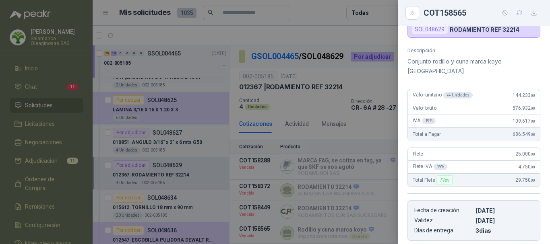
click at [318, 7] on div at bounding box center [275, 122] width 550 height 244
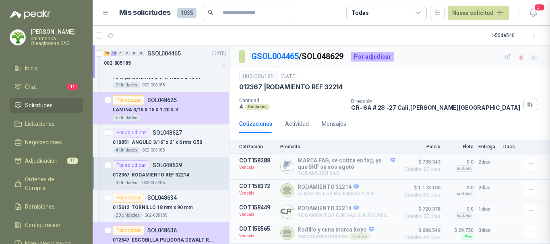
scroll to position [176, 0]
click at [201, 175] on div "012367 | RODAMIENTO REF 32214" at bounding box center [169, 175] width 113 height 10
click at [528, 162] on icon "button" at bounding box center [531, 164] width 7 height 7
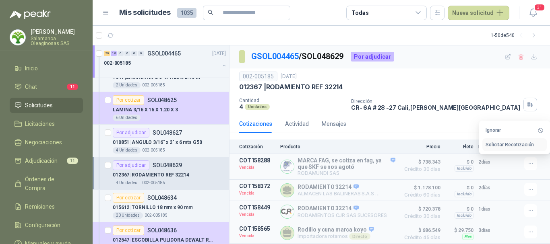
click at [518, 144] on button "Solicitar Recotización" at bounding box center [515, 145] width 64 height 13
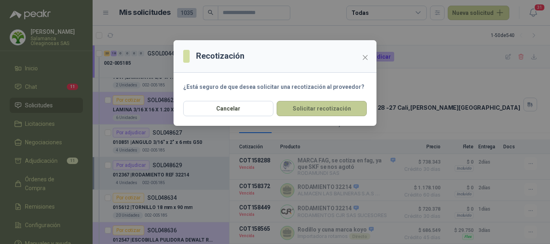
click at [338, 110] on button "Solicitar recotización" at bounding box center [322, 108] width 90 height 15
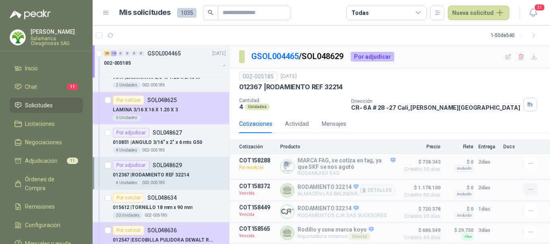
click at [528, 190] on icon "button" at bounding box center [531, 189] width 7 height 7
click at [519, 170] on button "Solicitar Recotización" at bounding box center [515, 171] width 64 height 13
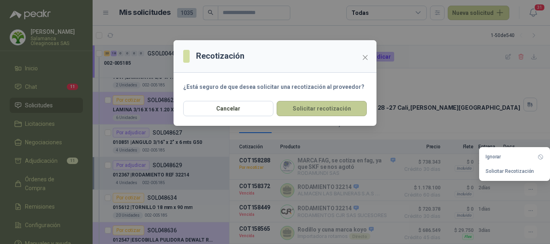
click at [323, 110] on button "Solicitar recotización" at bounding box center [322, 108] width 90 height 15
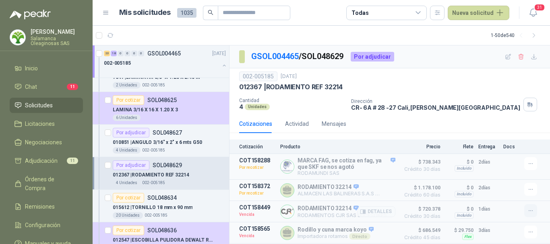
click at [528, 210] on icon "button" at bounding box center [531, 211] width 7 height 7
click at [508, 195] on button "Solicitar Recotización" at bounding box center [515, 193] width 64 height 13
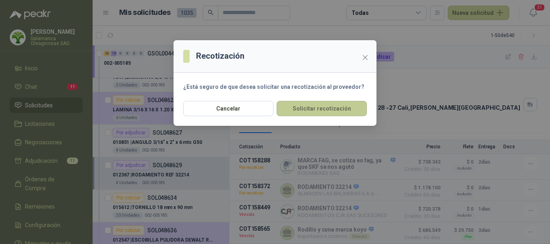
click at [303, 109] on button "Solicitar recotización" at bounding box center [322, 108] width 90 height 15
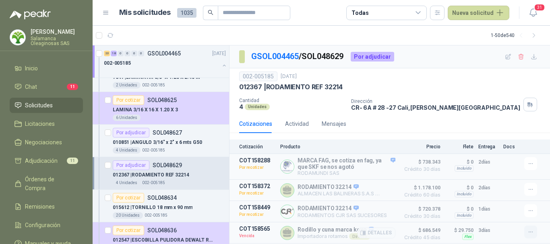
click at [528, 231] on icon "button" at bounding box center [531, 232] width 7 height 7
click at [508, 215] on button "Solicitar Recotización" at bounding box center [515, 215] width 64 height 13
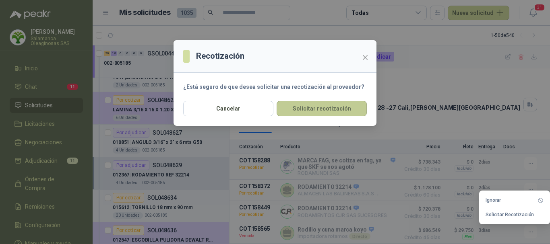
click at [329, 108] on button "Solicitar recotización" at bounding box center [322, 108] width 90 height 15
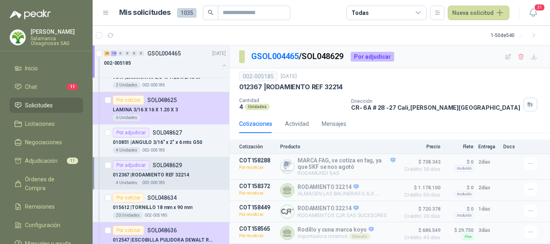
click at [271, 32] on article "1 - 50 de 540" at bounding box center [322, 35] width 458 height 19
click at [248, 37] on article "1 - 50 de 540" at bounding box center [322, 35] width 458 height 19
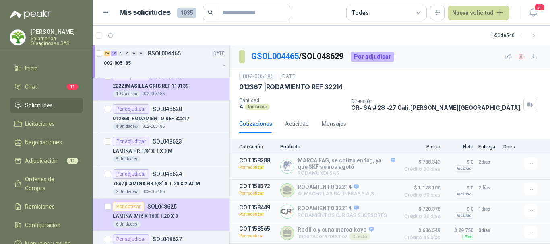
scroll to position [1007, 0]
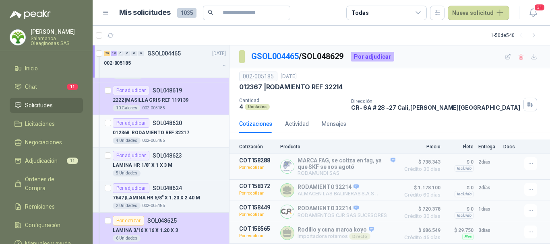
click at [201, 137] on div "012368 | RODAMIENTO REF 32217" at bounding box center [169, 133] width 113 height 10
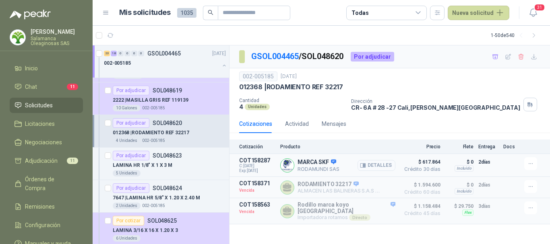
click at [387, 166] on button "Detalles" at bounding box center [377, 165] width 38 height 11
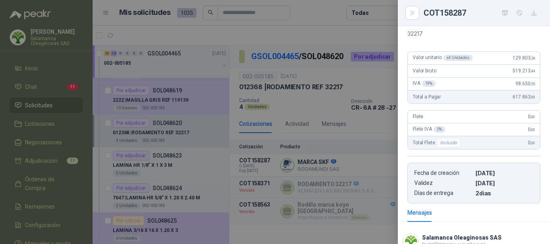
scroll to position [52, 0]
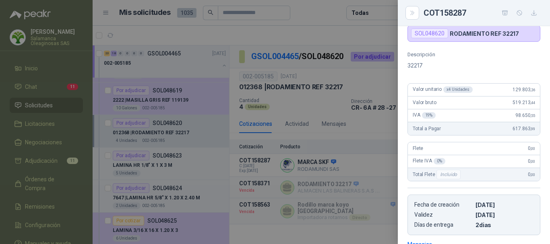
click at [338, 31] on div at bounding box center [275, 122] width 550 height 244
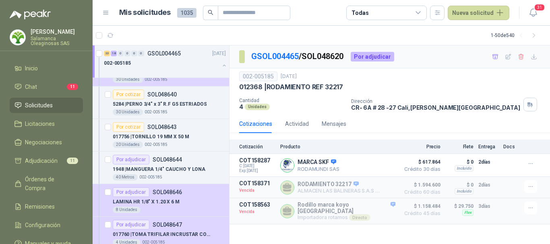
scroll to position [1369, 0]
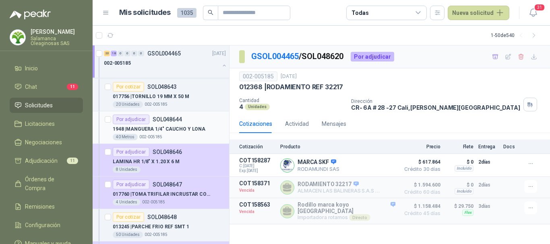
click at [194, 131] on p "1948 | MANGUERA 1/4" CAUCHO Y LONA" at bounding box center [159, 130] width 93 height 8
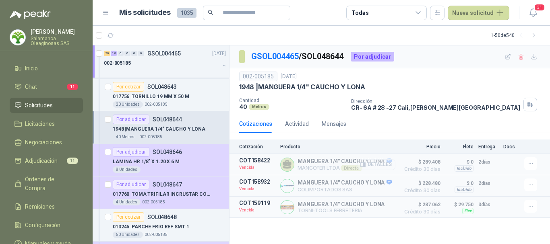
click at [386, 166] on button "Detalles" at bounding box center [377, 164] width 38 height 11
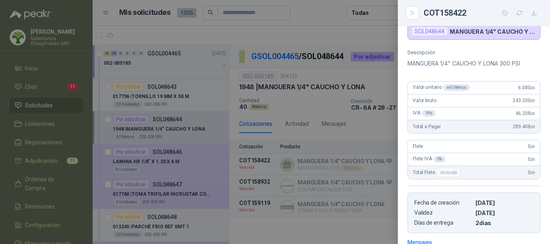
scroll to position [61, 0]
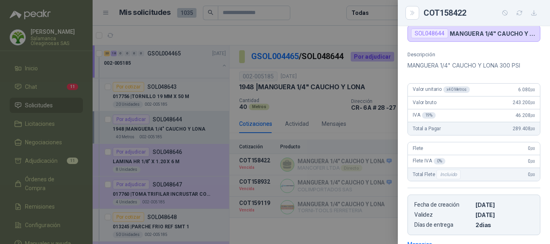
click at [347, 35] on div at bounding box center [275, 122] width 550 height 244
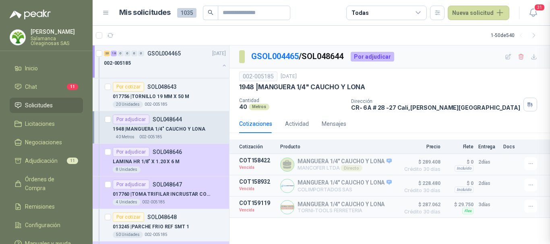
scroll to position [186, 0]
click at [382, 188] on button "Detalles" at bounding box center [377, 186] width 38 height 11
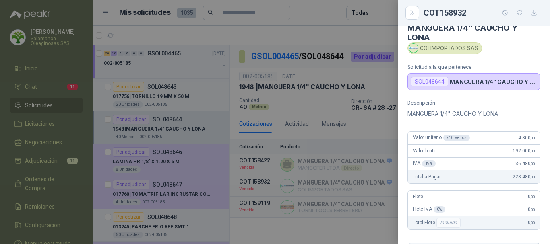
scroll to position [0, 0]
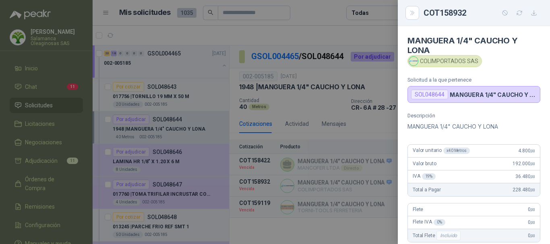
click at [330, 32] on div at bounding box center [275, 122] width 550 height 244
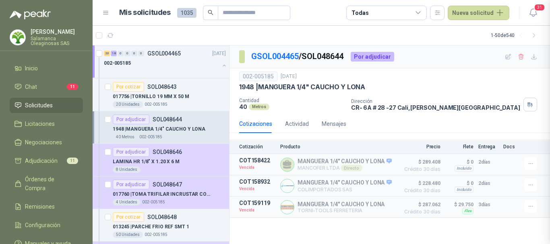
scroll to position [186, 0]
click at [531, 186] on icon "button" at bounding box center [531, 185] width 4 height 0
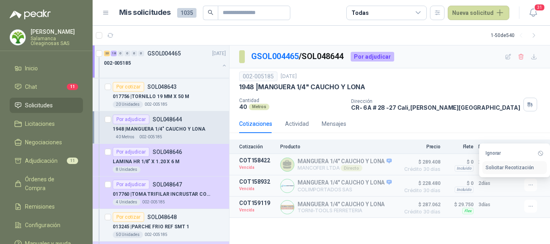
click at [516, 167] on button "Solicitar Recotización" at bounding box center [515, 168] width 64 height 13
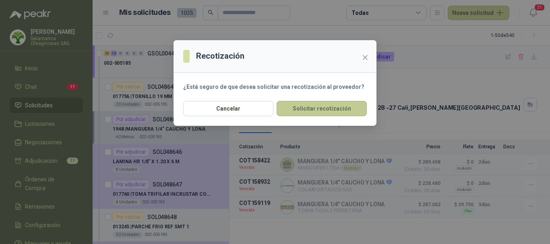
click at [317, 110] on button "Solicitar recotización" at bounding box center [322, 108] width 90 height 15
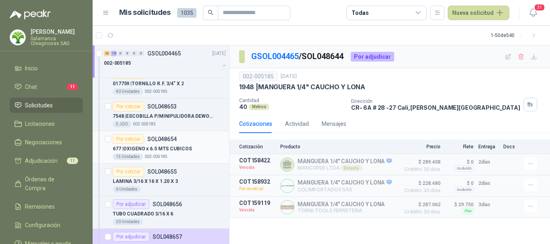
scroll to position [1611, 0]
click at [192, 119] on p "7548 | ESCOBILLA P/MINIPULIDORA DEWOLD D28111" at bounding box center [163, 116] width 100 height 8
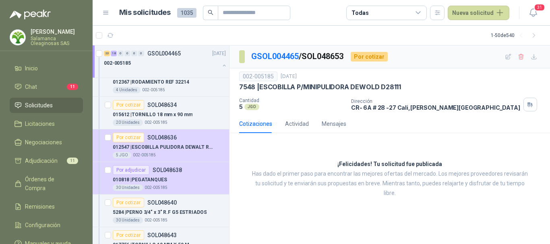
scroll to position [1208, 0]
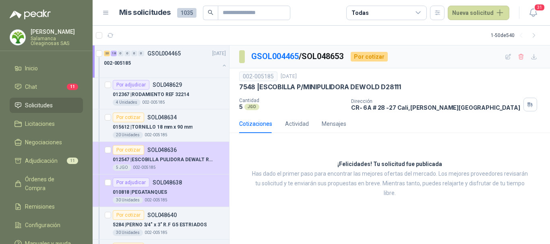
click at [164, 163] on p "012547 | ESCOBILLA PULIDORA DEWALT REF D28474W" at bounding box center [163, 160] width 100 height 8
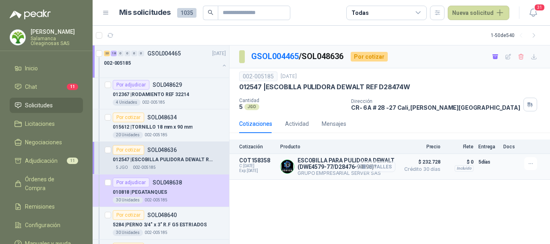
click at [383, 167] on button "Detalles" at bounding box center [377, 167] width 38 height 11
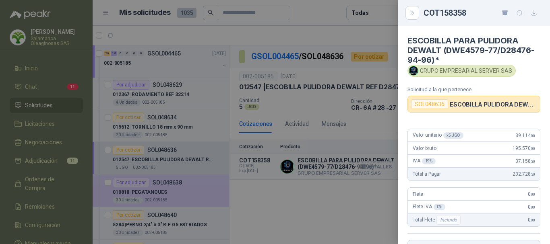
scroll to position [148, 0]
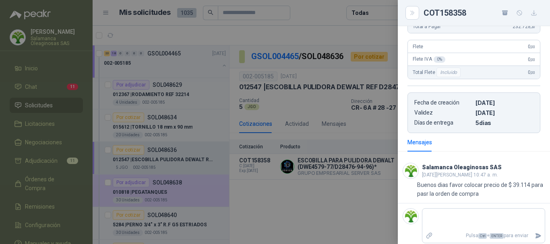
click at [323, 19] on div at bounding box center [275, 122] width 550 height 244
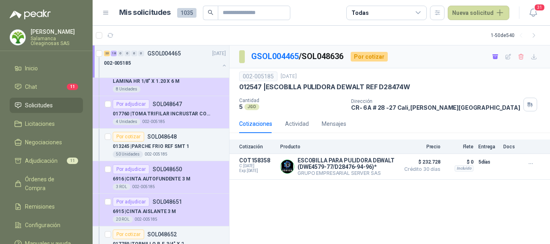
scroll to position [1490, 0]
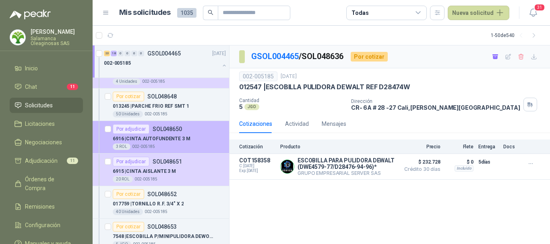
click at [194, 143] on div "6916 | CINTA AUTOFUNDENTE 3 M" at bounding box center [169, 139] width 113 height 10
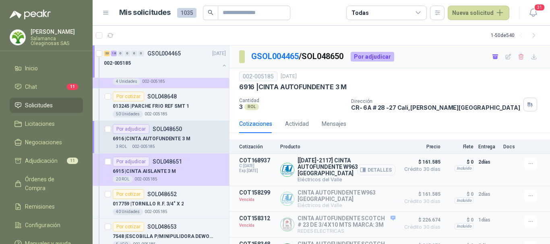
click at [376, 170] on button "Detalles" at bounding box center [377, 170] width 38 height 11
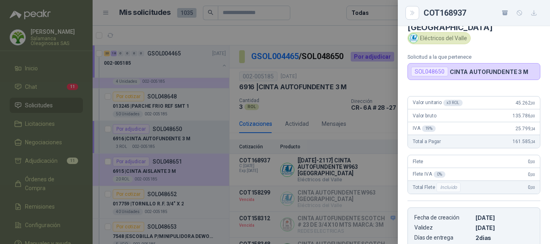
scroll to position [5, 0]
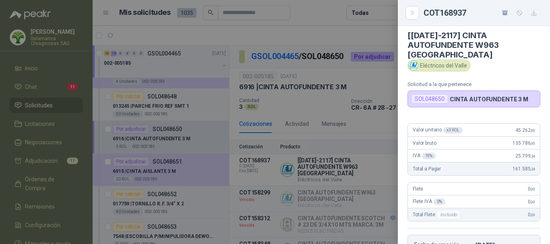
drag, startPoint x: 305, startPoint y: 28, endPoint x: 246, endPoint y: 60, distance: 68.0
click at [305, 28] on div at bounding box center [275, 122] width 550 height 244
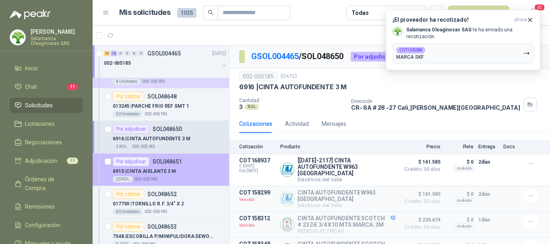
click at [193, 177] on div "20 ROL 002-005185" at bounding box center [169, 179] width 113 height 6
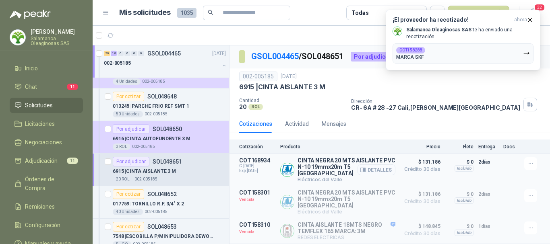
click at [375, 170] on button "Detalles" at bounding box center [377, 170] width 38 height 11
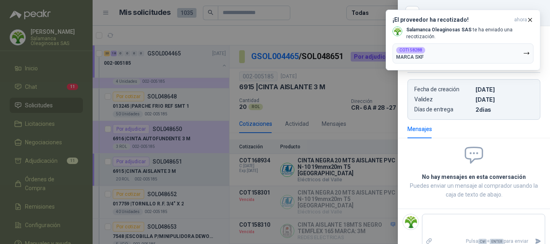
scroll to position [121, 0]
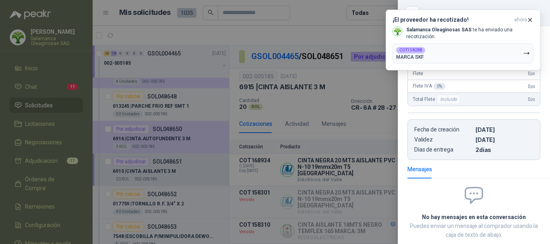
click at [291, 36] on div at bounding box center [275, 122] width 550 height 244
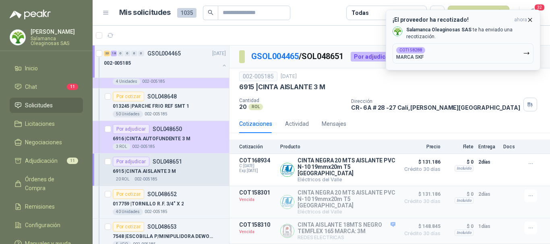
click at [532, 19] on icon "button" at bounding box center [530, 20] width 7 height 7
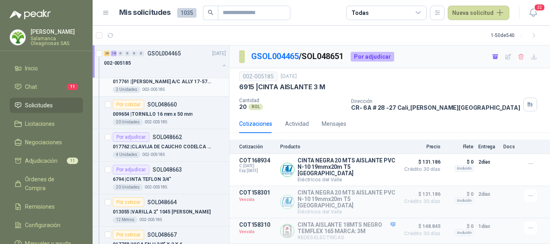
scroll to position [1853, 0]
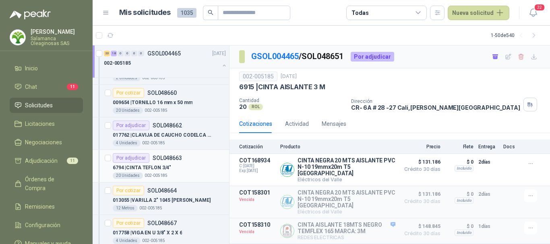
click at [189, 169] on div "6794 | CINTA TEFLON 3/4"" at bounding box center [169, 168] width 113 height 10
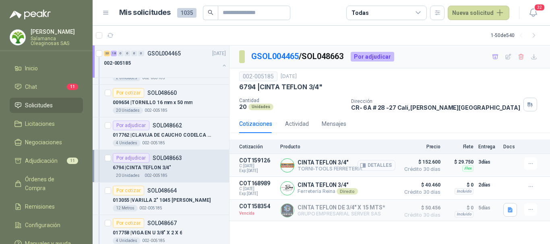
click at [384, 165] on button "Detalles" at bounding box center [377, 165] width 38 height 11
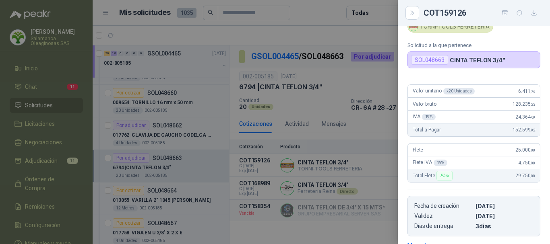
scroll to position [8, 0]
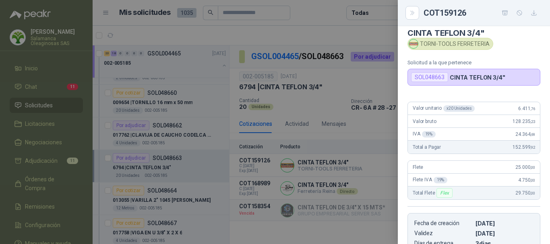
drag, startPoint x: 329, startPoint y: 29, endPoint x: 331, endPoint y: 50, distance: 21.1
click at [328, 30] on div at bounding box center [275, 122] width 550 height 244
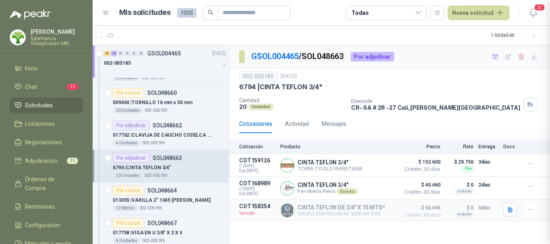
scroll to position [133, 0]
click at [381, 190] on button "Detalles" at bounding box center [377, 188] width 38 height 11
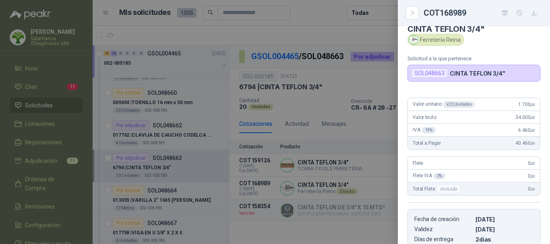
scroll to position [0, 0]
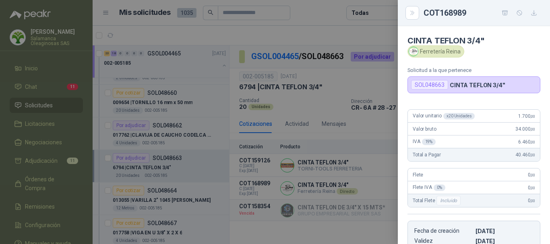
click at [330, 12] on div at bounding box center [275, 122] width 550 height 244
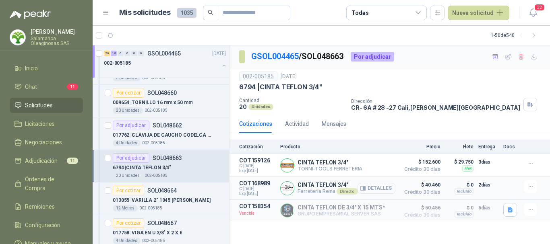
click at [381, 191] on button "Detalles" at bounding box center [377, 188] width 38 height 11
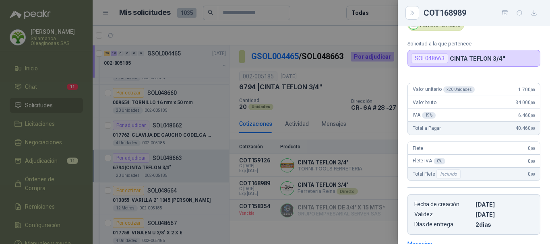
scroll to position [40, 0]
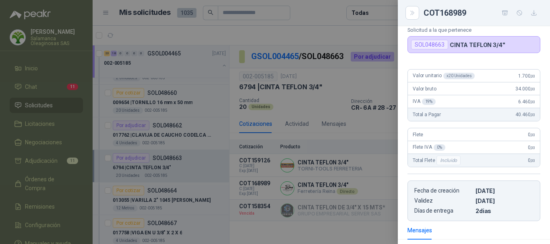
click at [319, 31] on div at bounding box center [275, 122] width 550 height 244
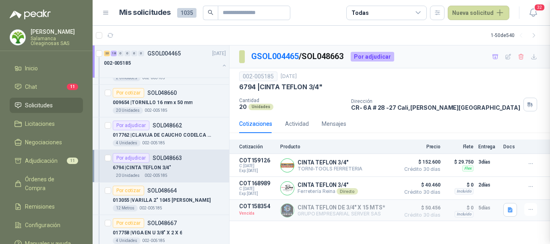
scroll to position [151, 0]
click at [380, 166] on button "Detalles" at bounding box center [377, 165] width 38 height 11
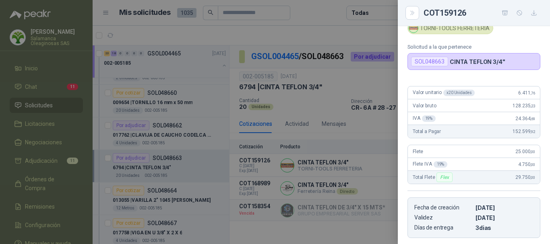
scroll to position [0, 0]
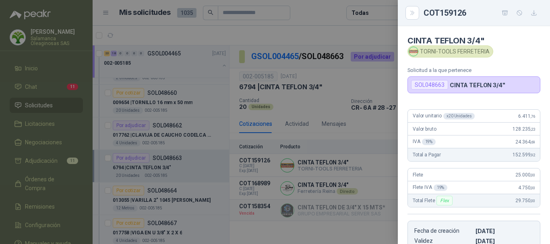
click at [293, 36] on div at bounding box center [275, 122] width 550 height 244
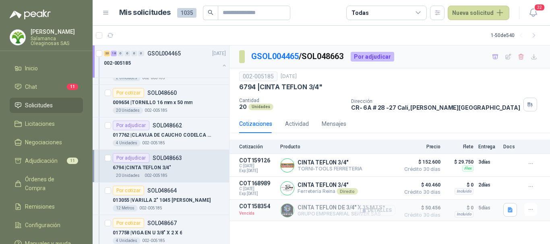
click at [382, 212] on button "Detalles" at bounding box center [377, 210] width 38 height 11
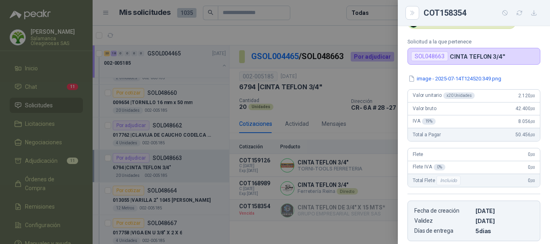
scroll to position [0, 0]
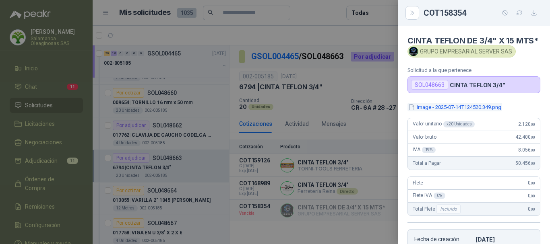
click at [460, 112] on button "image - 2025-07-14T124520.349.png" at bounding box center [455, 107] width 95 height 8
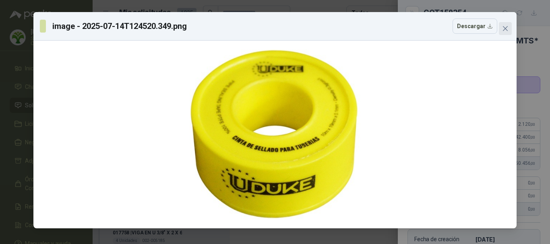
click at [505, 27] on icon "close" at bounding box center [505, 28] width 5 height 5
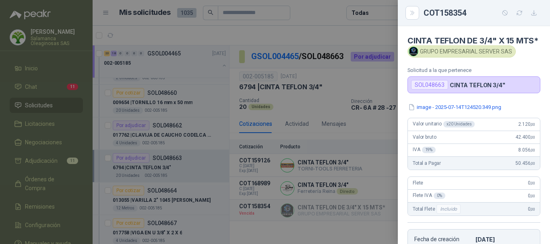
click at [351, 35] on div at bounding box center [275, 122] width 550 height 244
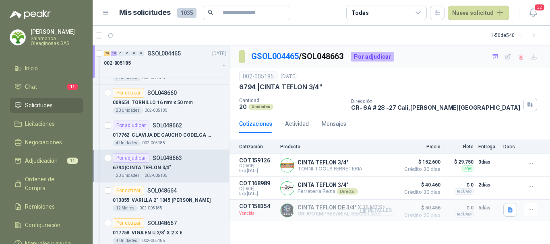
click at [384, 211] on button "Detalles" at bounding box center [377, 210] width 38 height 11
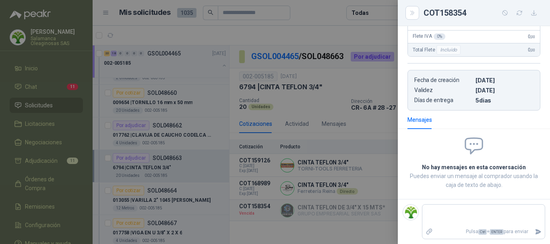
click at [360, 35] on div at bounding box center [275, 122] width 550 height 244
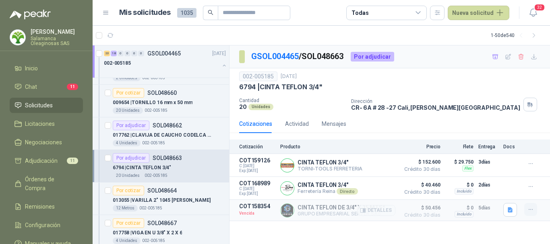
click at [529, 210] on icon "button" at bounding box center [531, 210] width 4 height 0
click at [511, 192] on button "Solicitar Recotización" at bounding box center [515, 192] width 64 height 13
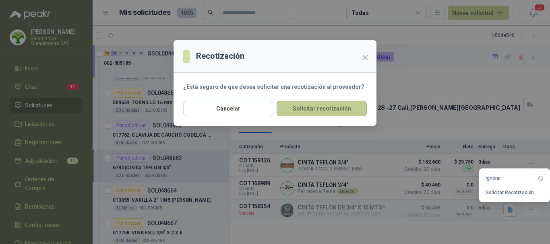
click at [325, 107] on button "Solicitar recotización" at bounding box center [322, 108] width 90 height 15
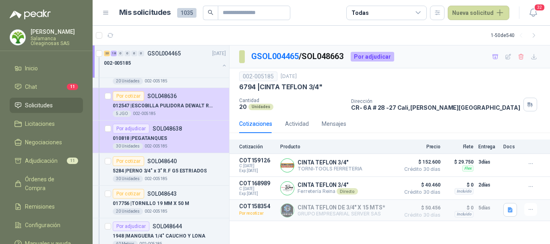
scroll to position [1249, 0]
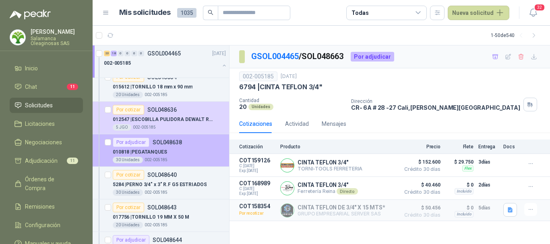
click at [192, 152] on div "010818 | PEGATANQUES" at bounding box center [169, 152] width 113 height 10
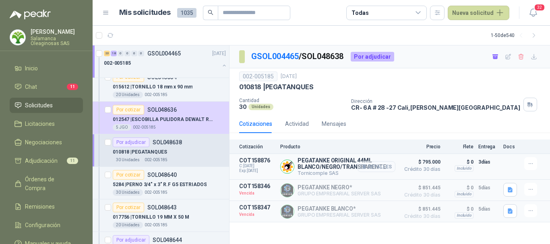
click at [384, 168] on button "Detalles" at bounding box center [377, 167] width 38 height 11
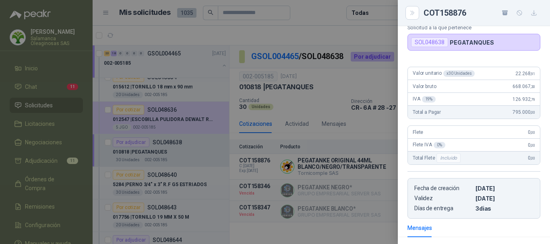
scroll to position [36, 0]
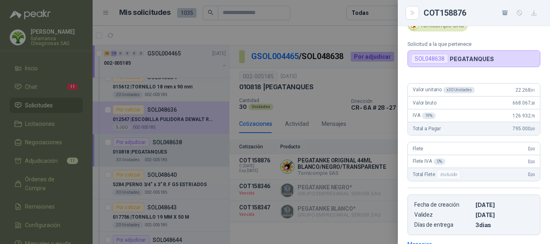
click at [311, 10] on div at bounding box center [275, 122] width 550 height 244
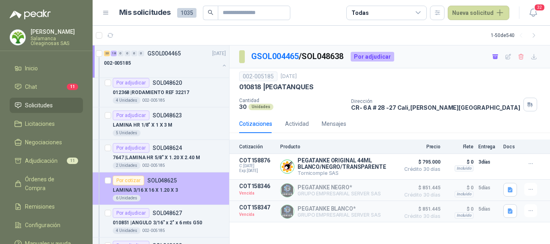
scroll to position [1007, 0]
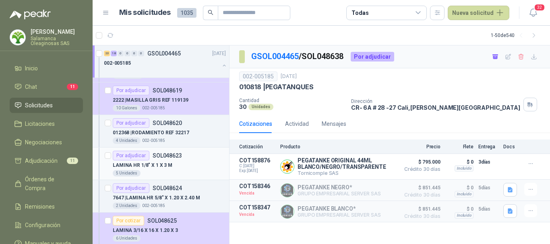
click at [193, 161] on div "LAMINA HR 1/8" X 1 X 3 M" at bounding box center [169, 166] width 113 height 10
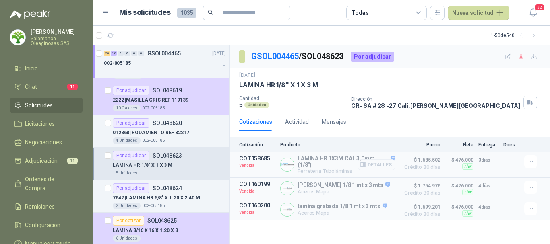
click at [383, 166] on button "Detalles" at bounding box center [377, 164] width 38 height 11
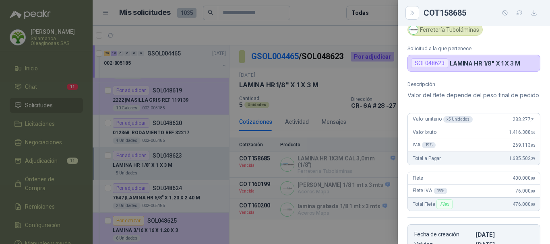
scroll to position [31, 0]
click at [318, 27] on div at bounding box center [275, 122] width 550 height 244
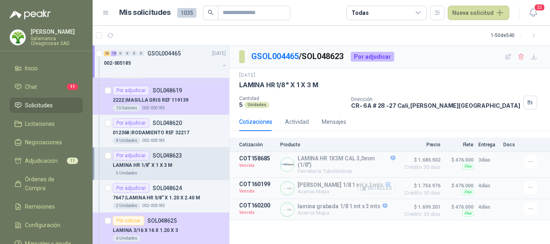
click at [383, 189] on button "Detalles" at bounding box center [377, 188] width 38 height 11
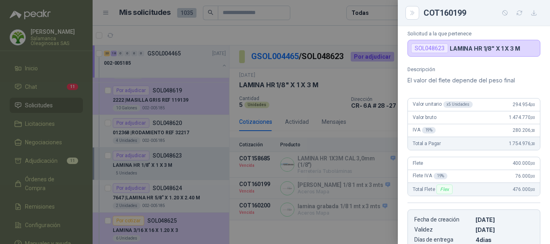
scroll to position [15, 0]
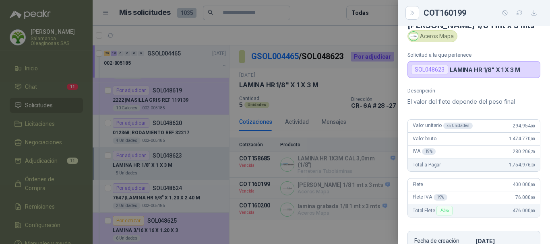
click at [331, 29] on div at bounding box center [275, 122] width 550 height 244
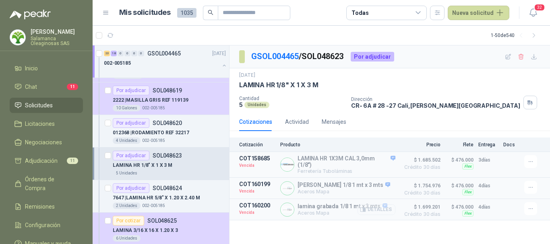
click at [380, 213] on button "Detalles" at bounding box center [377, 210] width 38 height 11
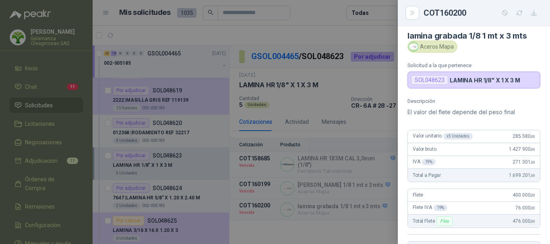
scroll to position [0, 0]
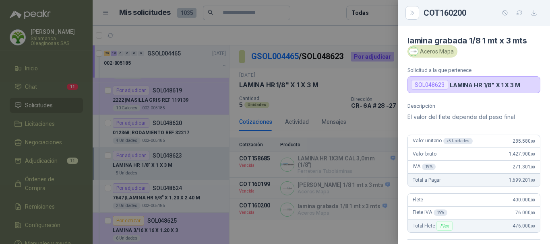
click at [354, 31] on div at bounding box center [275, 122] width 550 height 244
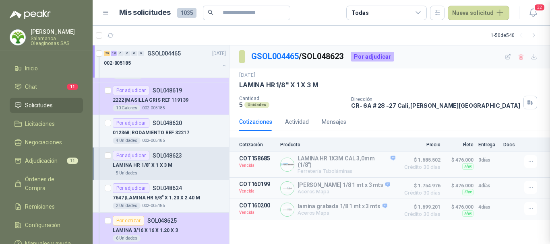
scroll to position [176, 0]
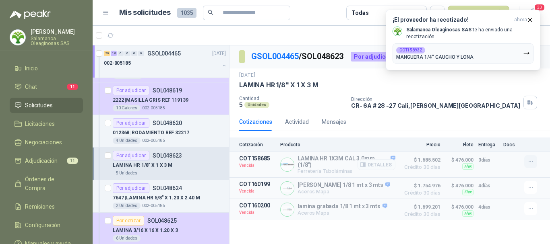
click at [529, 161] on icon "button" at bounding box center [531, 162] width 7 height 7
click at [520, 143] on button "Solicitar Recotización" at bounding box center [515, 144] width 64 height 13
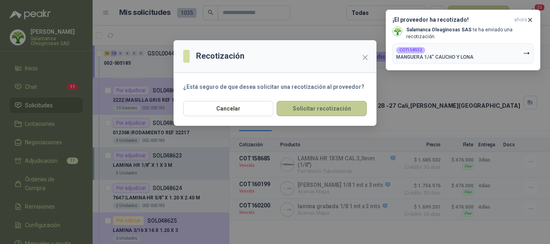
click at [328, 111] on button "Solicitar recotización" at bounding box center [322, 108] width 90 height 15
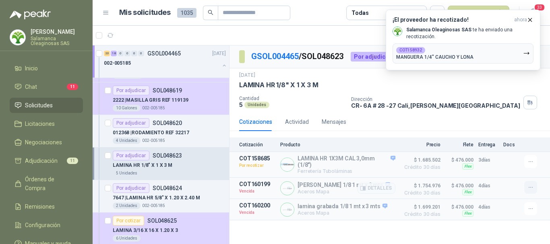
click at [531, 188] on icon "button" at bounding box center [531, 187] width 7 height 7
click at [520, 171] on button "Solicitar Recotización" at bounding box center [515, 170] width 64 height 13
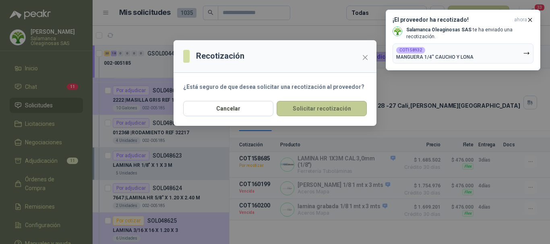
click at [307, 110] on button "Solicitar recotización" at bounding box center [322, 108] width 90 height 15
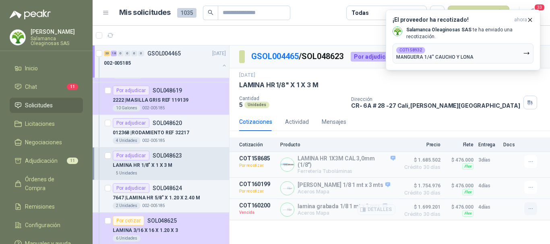
click at [532, 209] on icon "button" at bounding box center [531, 209] width 7 height 7
click at [506, 191] on button "Solicitar Recotización" at bounding box center [515, 192] width 64 height 13
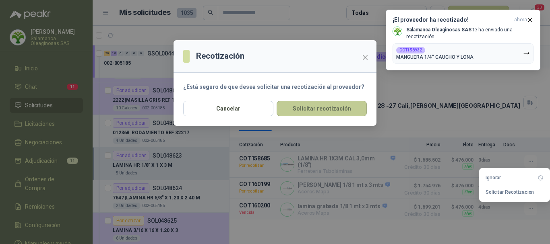
click at [308, 108] on button "Solicitar recotización" at bounding box center [322, 108] width 90 height 15
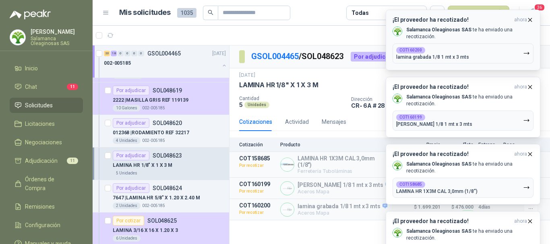
click at [534, 19] on button "¡El proveedor ha recotizado! ahora Salamanca Oleaginosas SAS te ha enviado una …" at bounding box center [463, 40] width 155 height 61
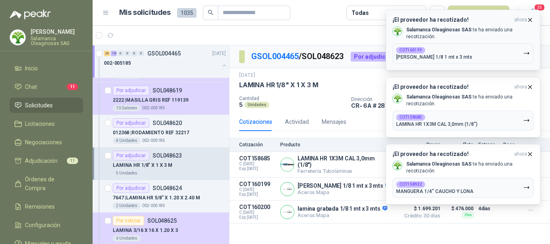
click at [534, 21] on button "¡El proveedor ha recotizado! ahora Salamanca Oleaginosas SAS te ha enviado una …" at bounding box center [463, 40] width 155 height 61
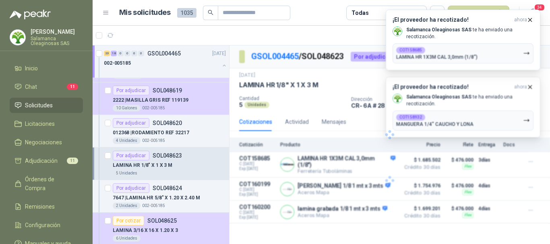
click at [531, 20] on icon "button" at bounding box center [530, 19] width 3 height 3
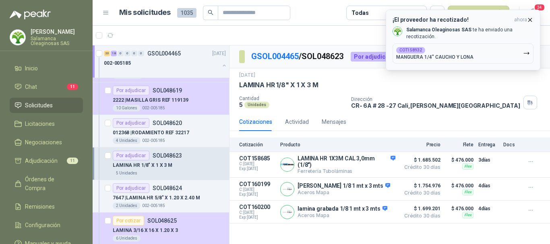
click at [530, 21] on icon "button" at bounding box center [530, 20] width 7 height 7
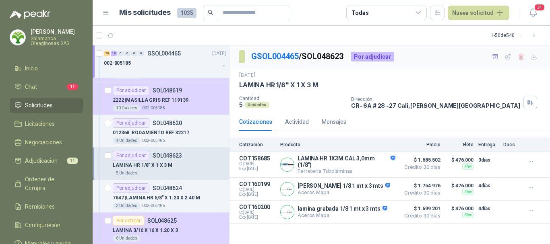
click at [46, 35] on p "[PERSON_NAME]" at bounding box center [57, 32] width 52 height 6
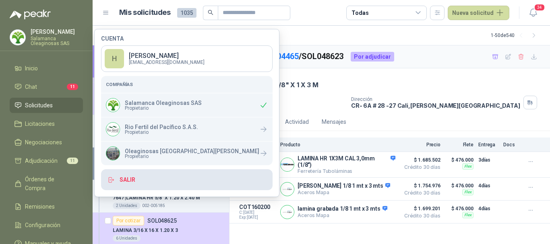
click at [132, 177] on button "Salir" at bounding box center [187, 180] width 172 height 21
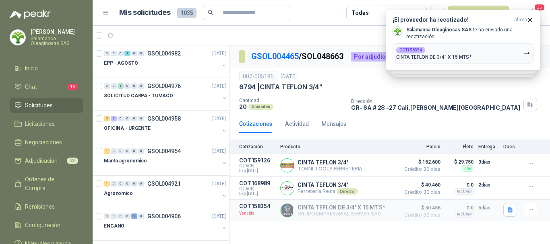
scroll to position [1933, 0]
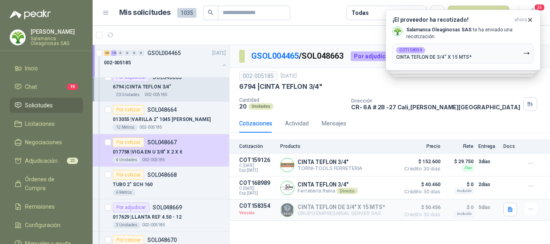
click at [61, 35] on div "[PERSON_NAME] Salamanca Oleaginosas SAS" at bounding box center [57, 37] width 52 height 17
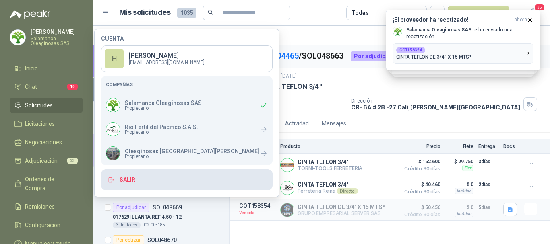
click at [129, 178] on button "Salir" at bounding box center [187, 180] width 172 height 21
